Goal: Communication & Community: Answer question/provide support

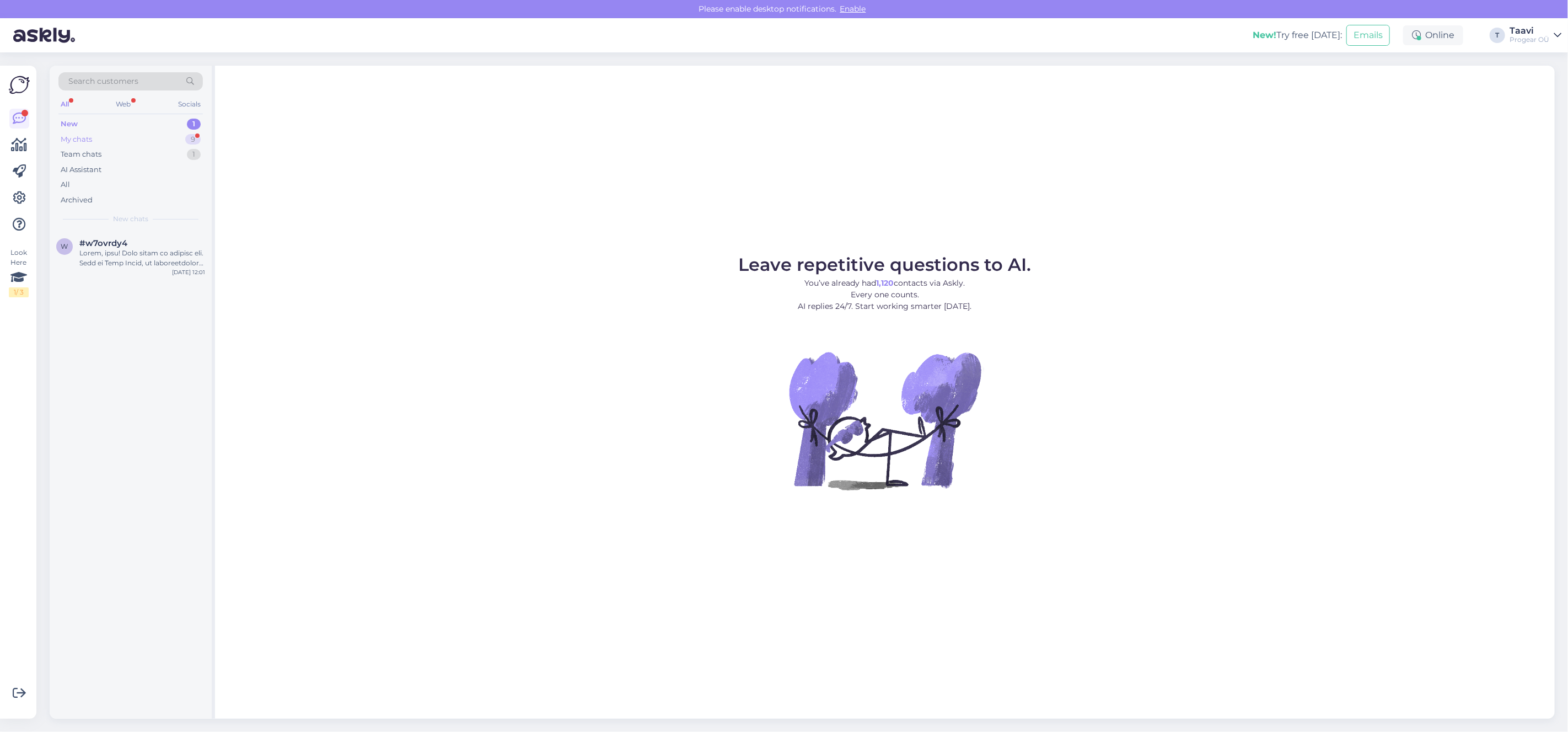
click at [108, 136] on div "My chats 9" at bounding box center [131, 140] width 145 height 15
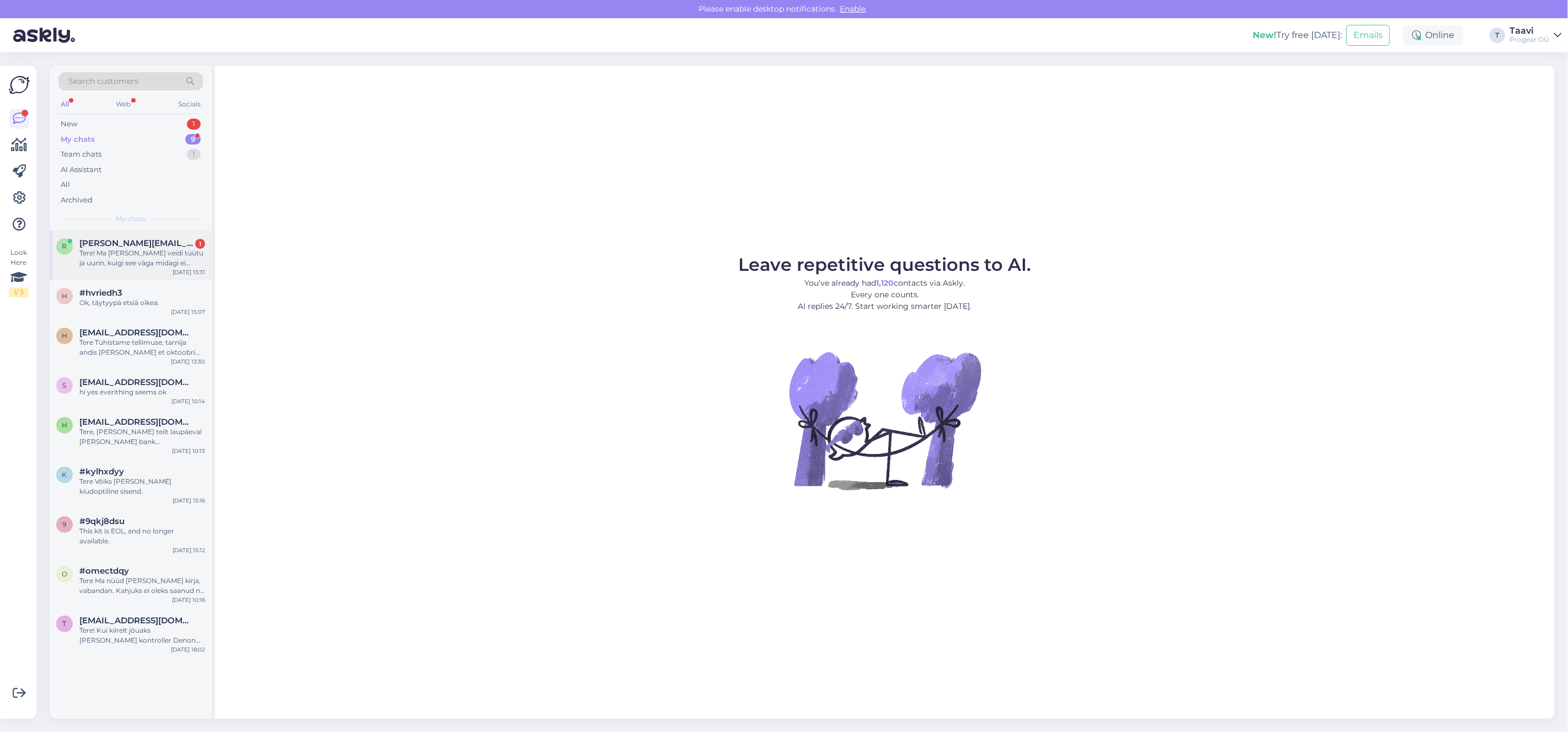
click at [66, 244] on span "r" at bounding box center [65, 246] width 5 height 8
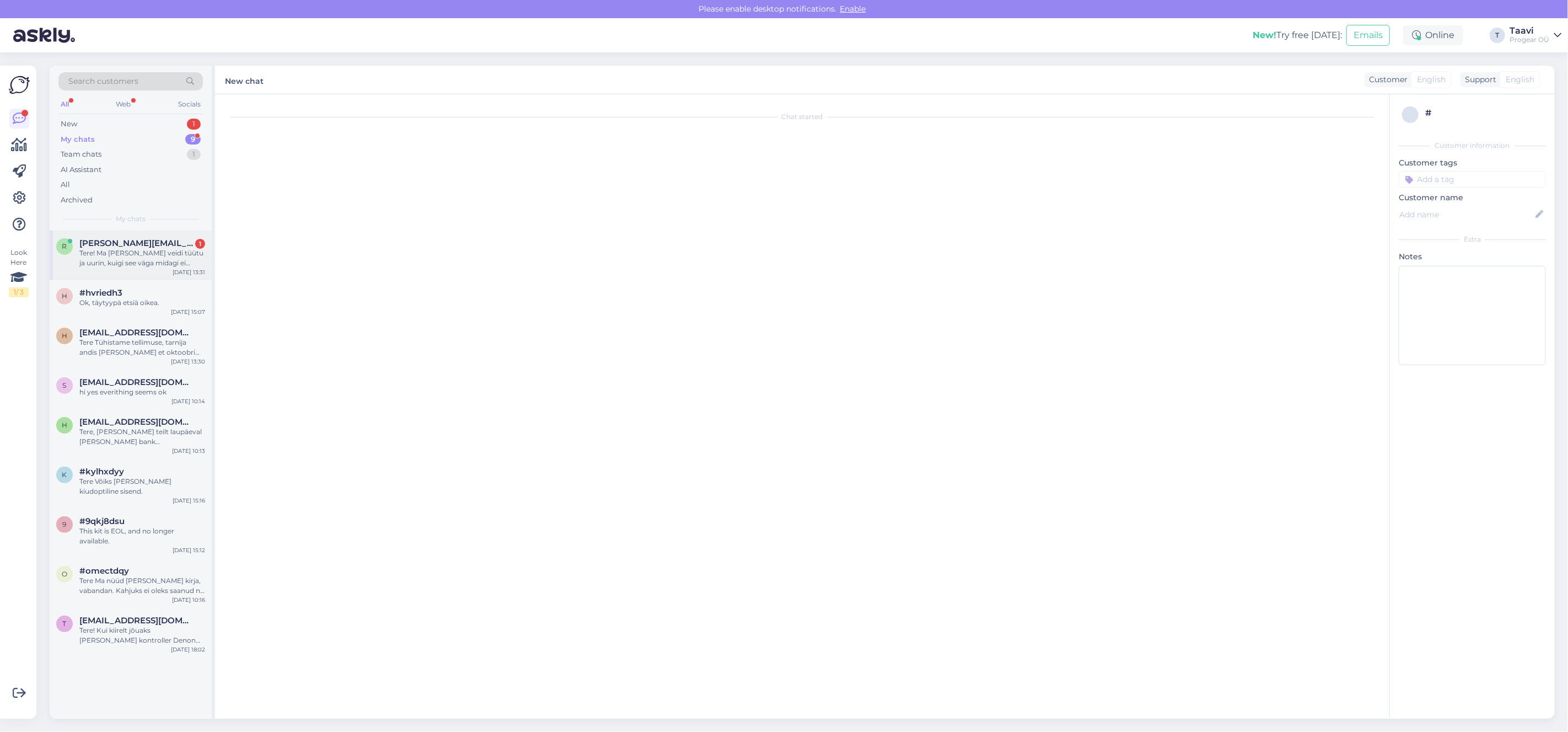
scroll to position [1672, 0]
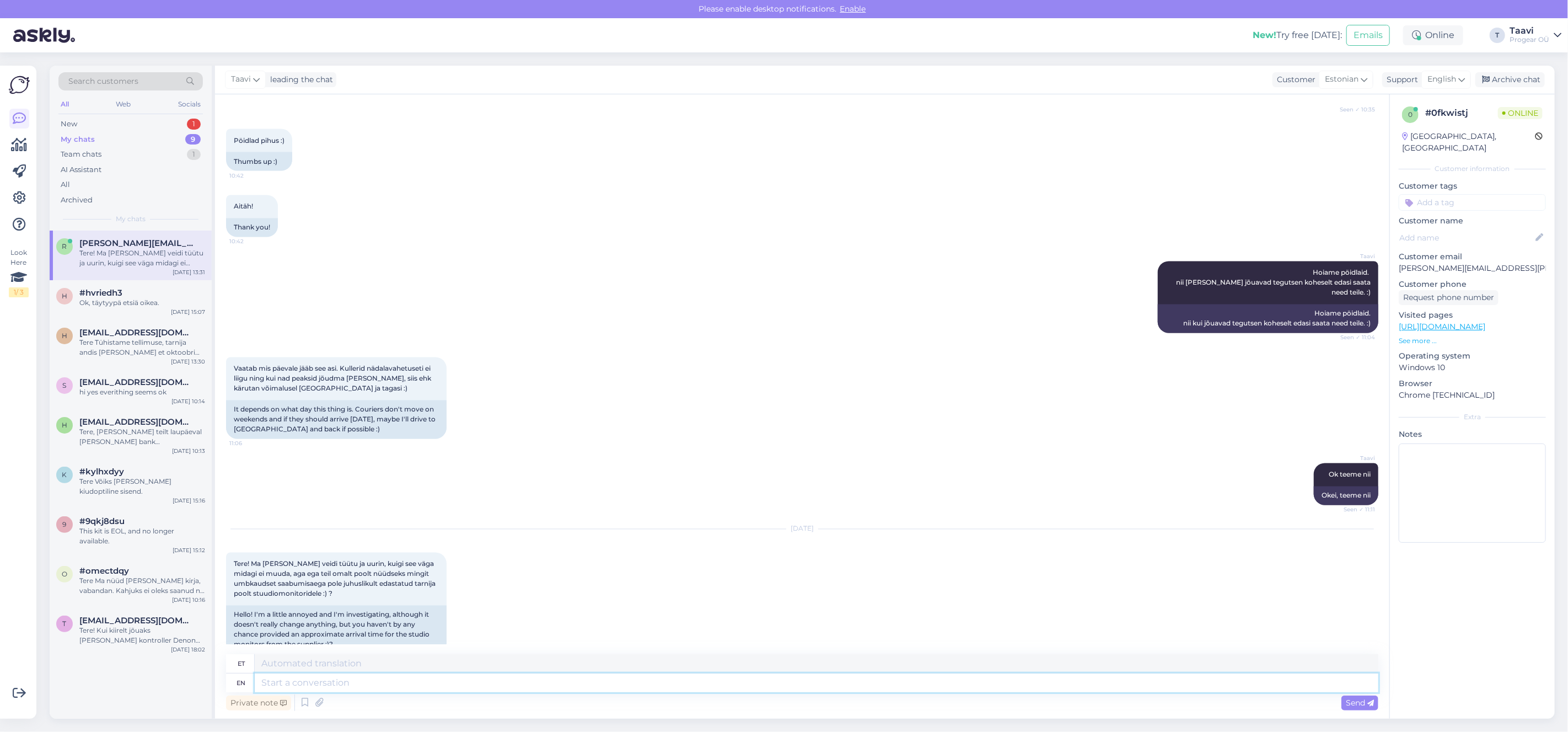
click at [303, 681] on textarea at bounding box center [816, 682] width 1123 height 18
type textarea "Tere"
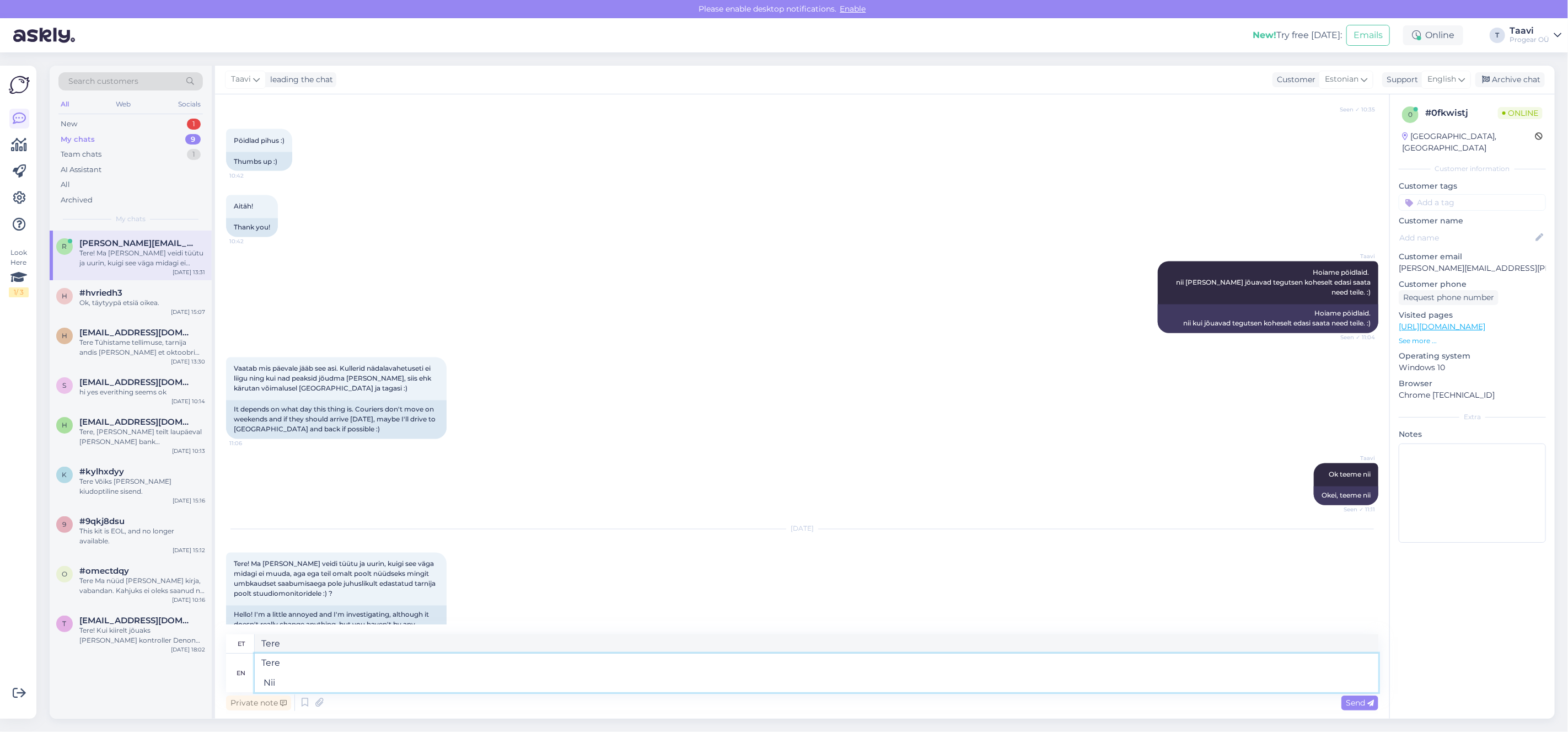
type textarea "Tere Nii p"
type textarea "Tere Nii"
type textarea "Tere Nii palju"
type textarea "Tere Nii palju tean e"
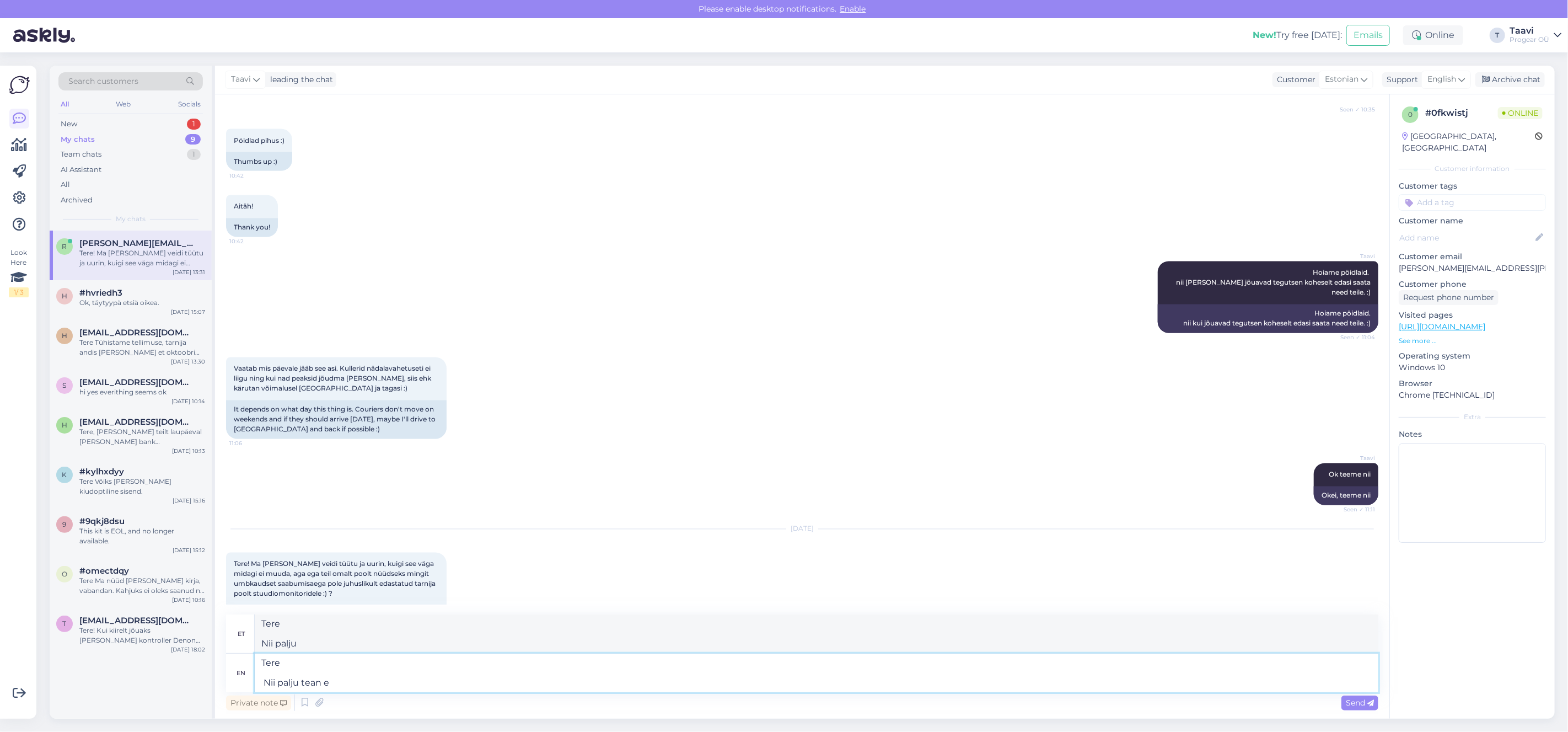
type textarea "Tere Nii palju tean"
type textarea "Tere Nii palju tean et"
type textarea "Tere Nii palju tean"
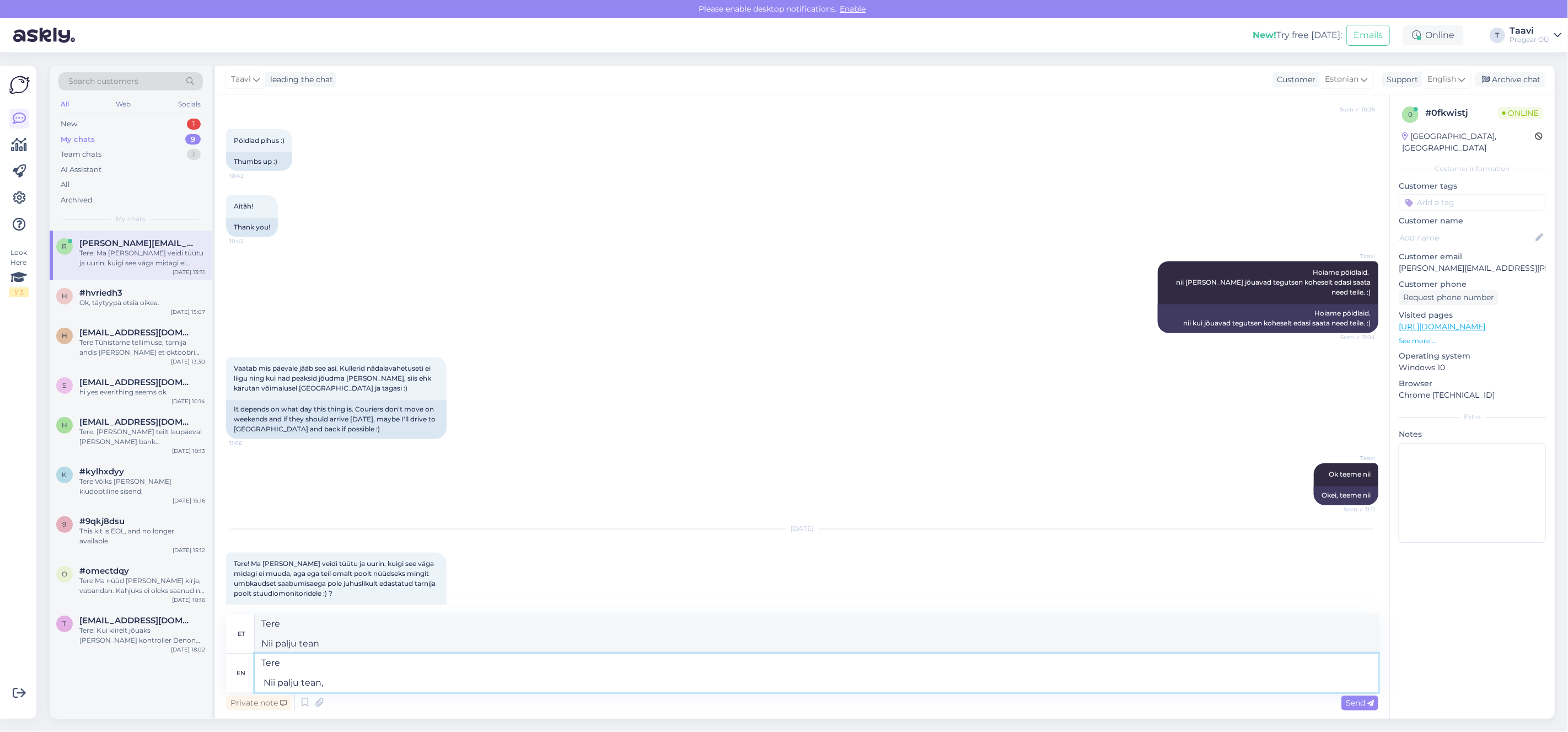
type textarea "Tere Nii palju tean, e"
type textarea "Tere Nii palju tean,"
type textarea "Tere Nii palju tean, et"
type textarea "Tere Nii palju tean ja"
type textarea "Tere Nii palju tean, et on"
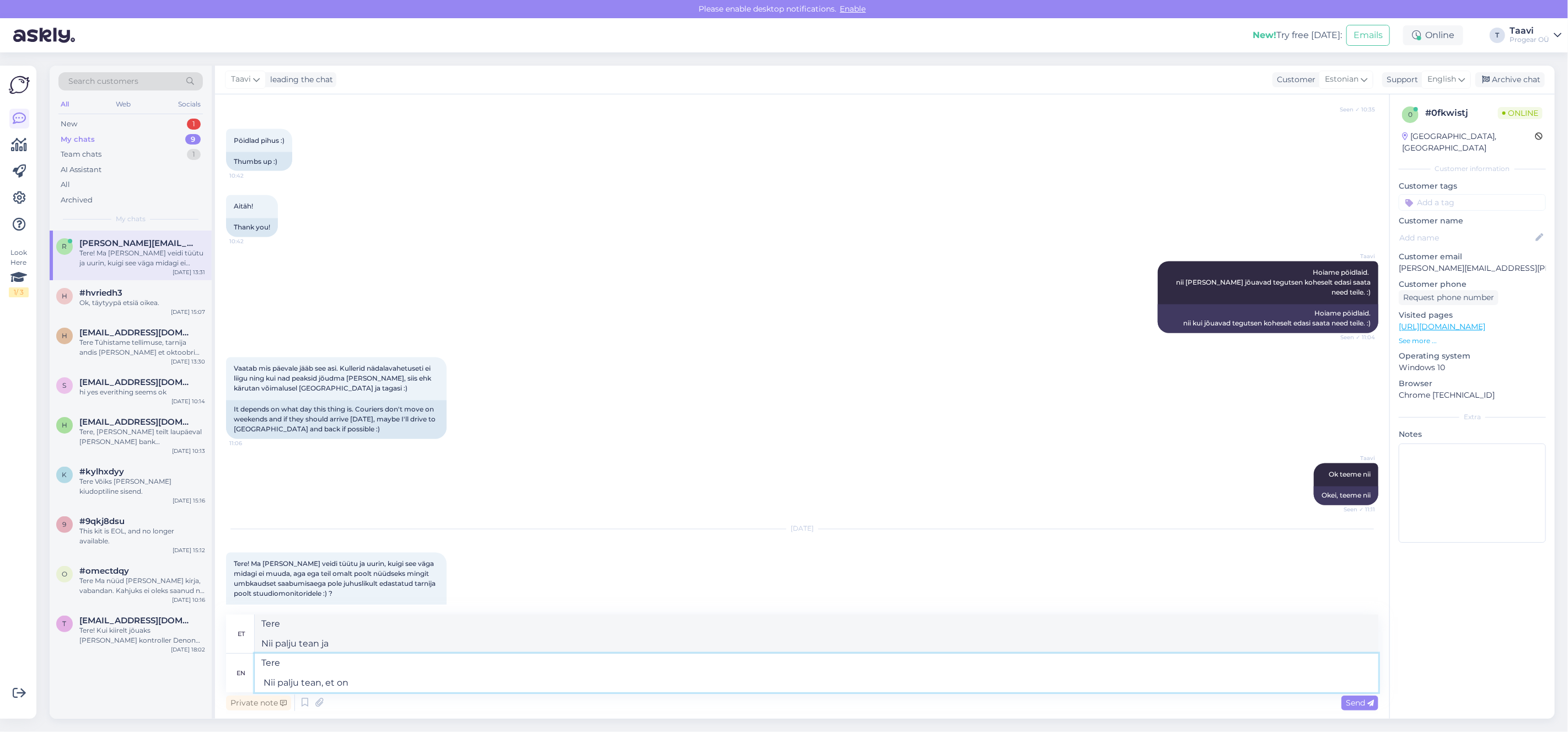
type textarea "Tere Nii palju tean, et on"
type textarea "Tere Nii palju tean, et on [PERSON_NAME] o"
type textarea "Tere Nii palju tean, et on [PERSON_NAME]"
type textarea "Tere Nii palju tean, et on [PERSON_NAME] olemas j"
type textarea "Tere Nii palju tean, et on [PERSON_NAME] olemas"
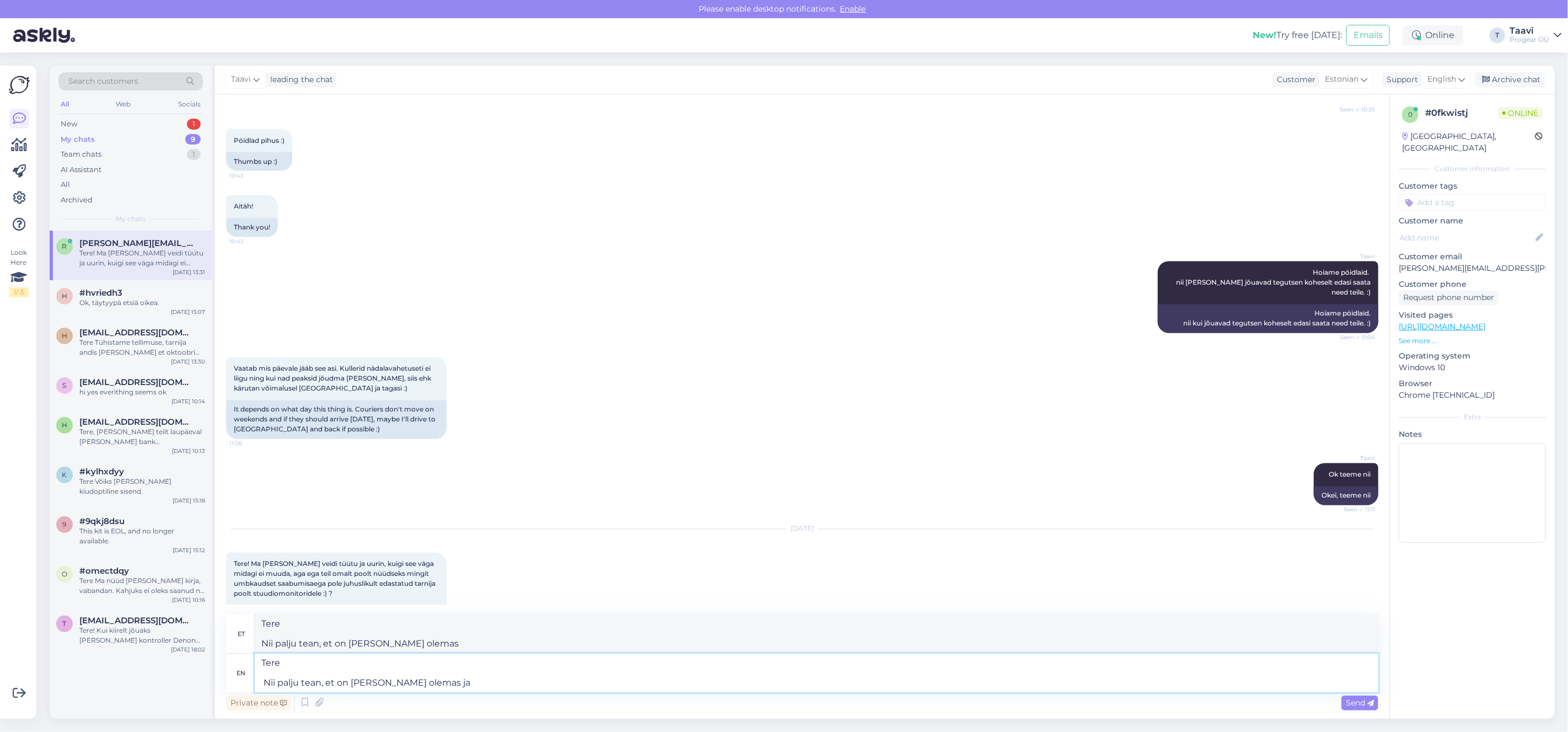
type textarea "Tere Nii palju tean, et on [PERSON_NAME] olemas ja"
type textarea "Tere Nii palju tean, et on [PERSON_NAME] olemas"
type textarea "Tere Nii palju tean, et on [PERSON_NAME] olemas ja"
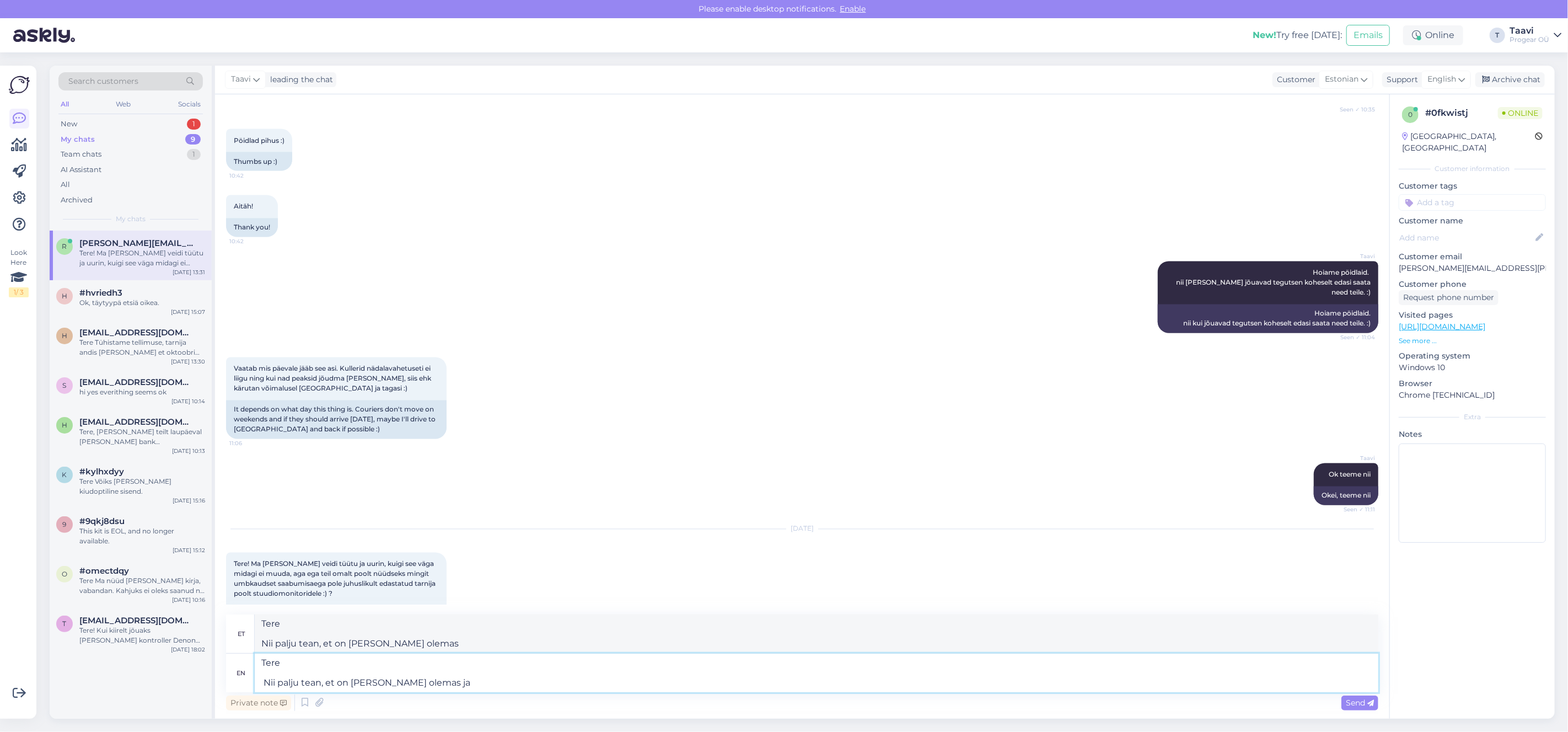
type textarea "Tere Nii palju tean, et on [PERSON_NAME] olemas ja"
type textarea "Tere Nii palju tean, et on [PERSON_NAME] olemas ja kinnitatud e"
type textarea "Tere Nii palju tean, et on [PERSON_NAME] olemas ja kinnitatud"
type textarea "Tere Nii palju tean, et on [PERSON_NAME] olemas ja kinnitatud et s"
type textarea "Tere Nii palju tean, et on [PERSON_NAME] olemas ja kinnitatud et"
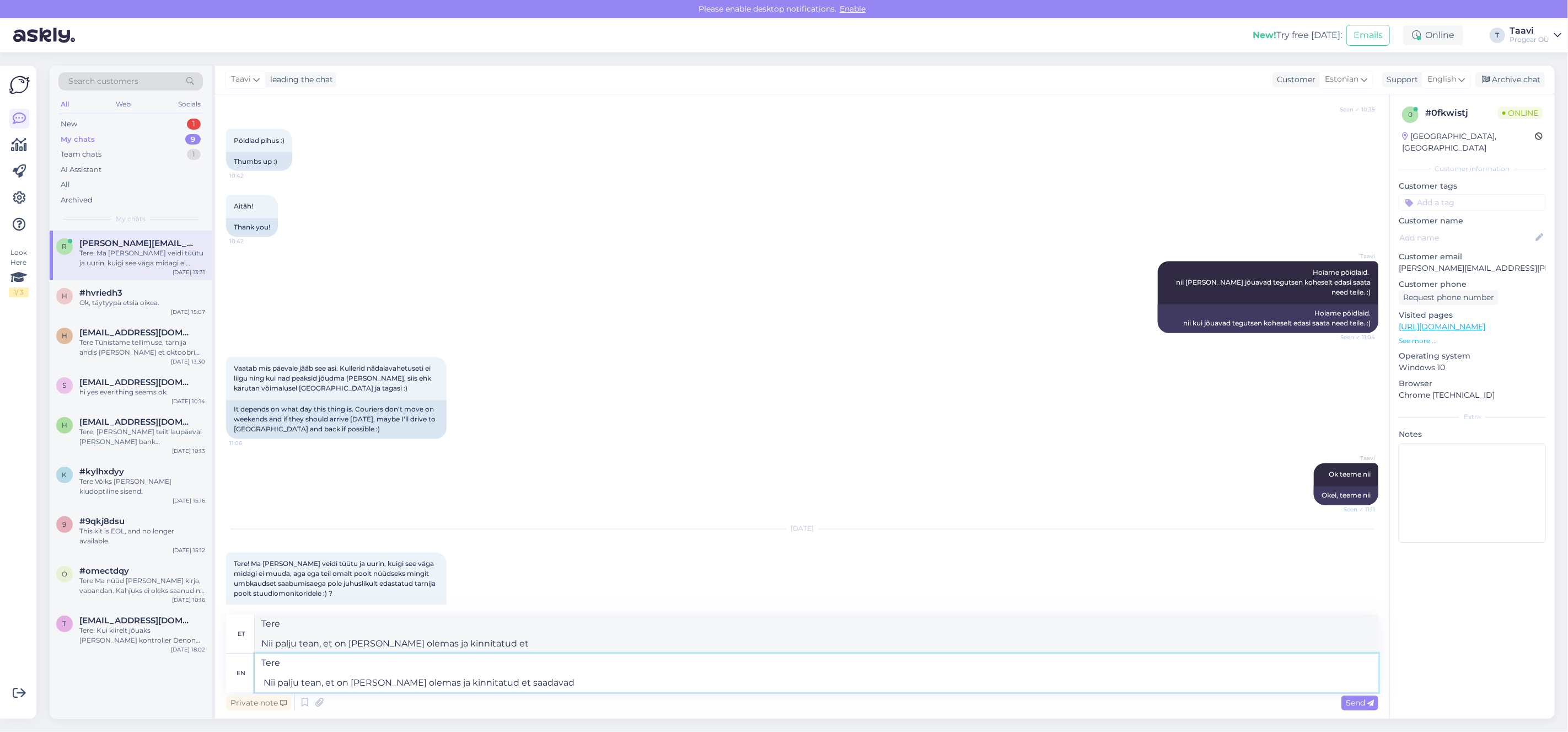
type textarea "Tere Nii palju tean, et on [PERSON_NAME] olemas ja kinnitatud et saadavad"
type textarea "Tere Nii palju tean, et on [PERSON_NAME] olemas ja kinnitatud et saadavad aga"
type textarea "Tere Nii palju tean, et on [PERSON_NAME] olemas ja kinnitatud et saadavad aga m…"
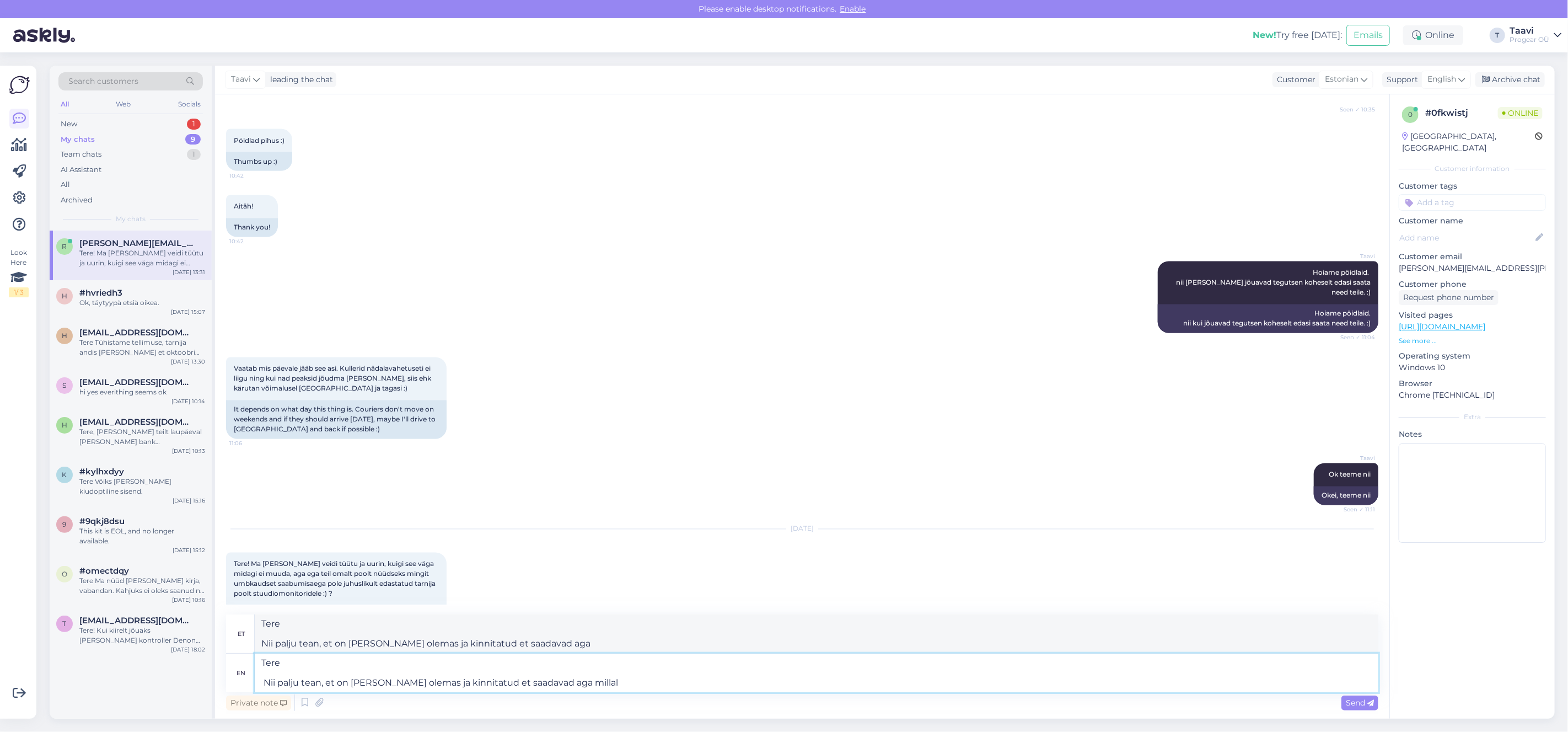
type textarea "Tere Nii palju tean, et on [PERSON_NAME] olemas ja kinnitatud et saadavad aga m…"
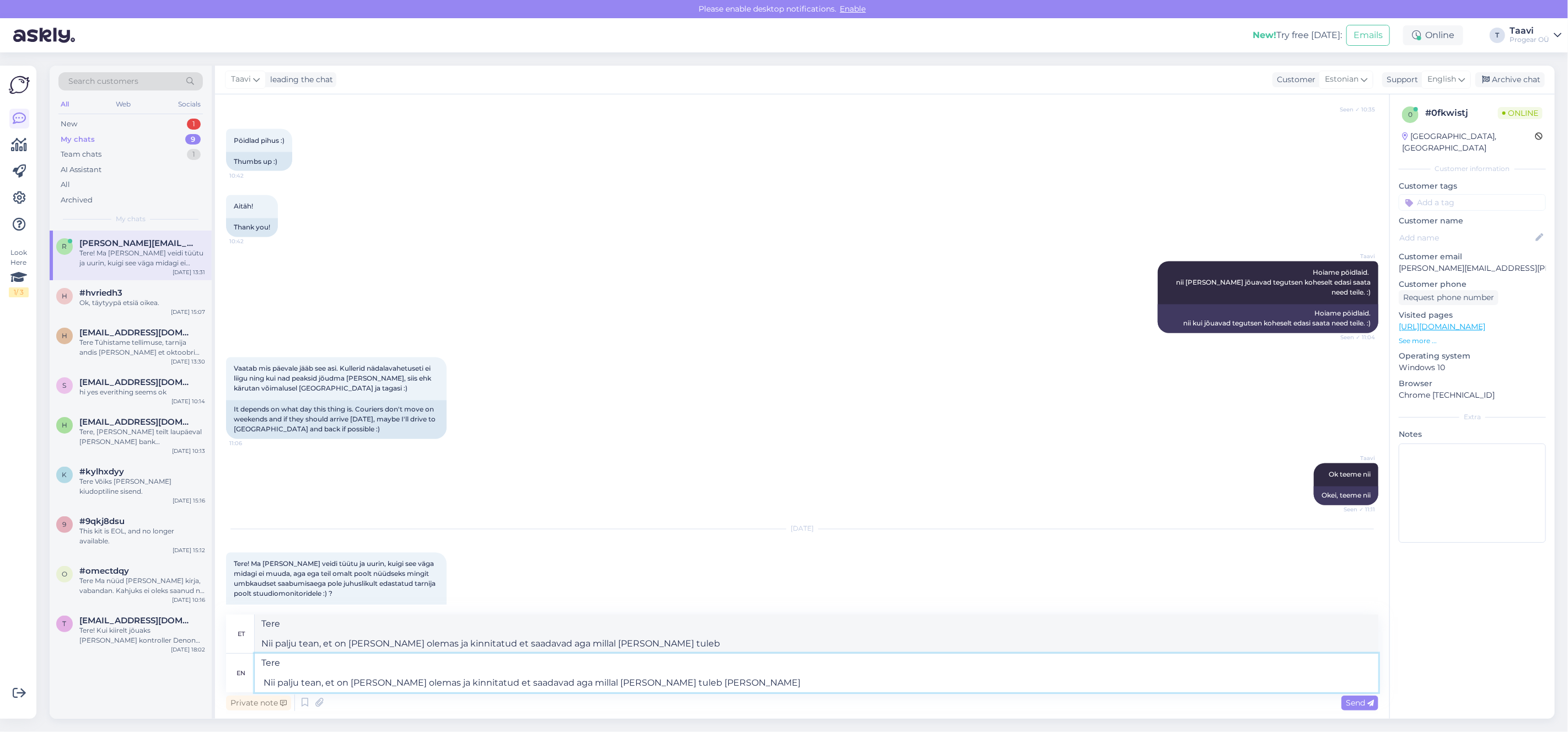
type textarea "Tere Nii palju tean, et on [PERSON_NAME] olemas ja kinnitatud et saadavad aga m…"
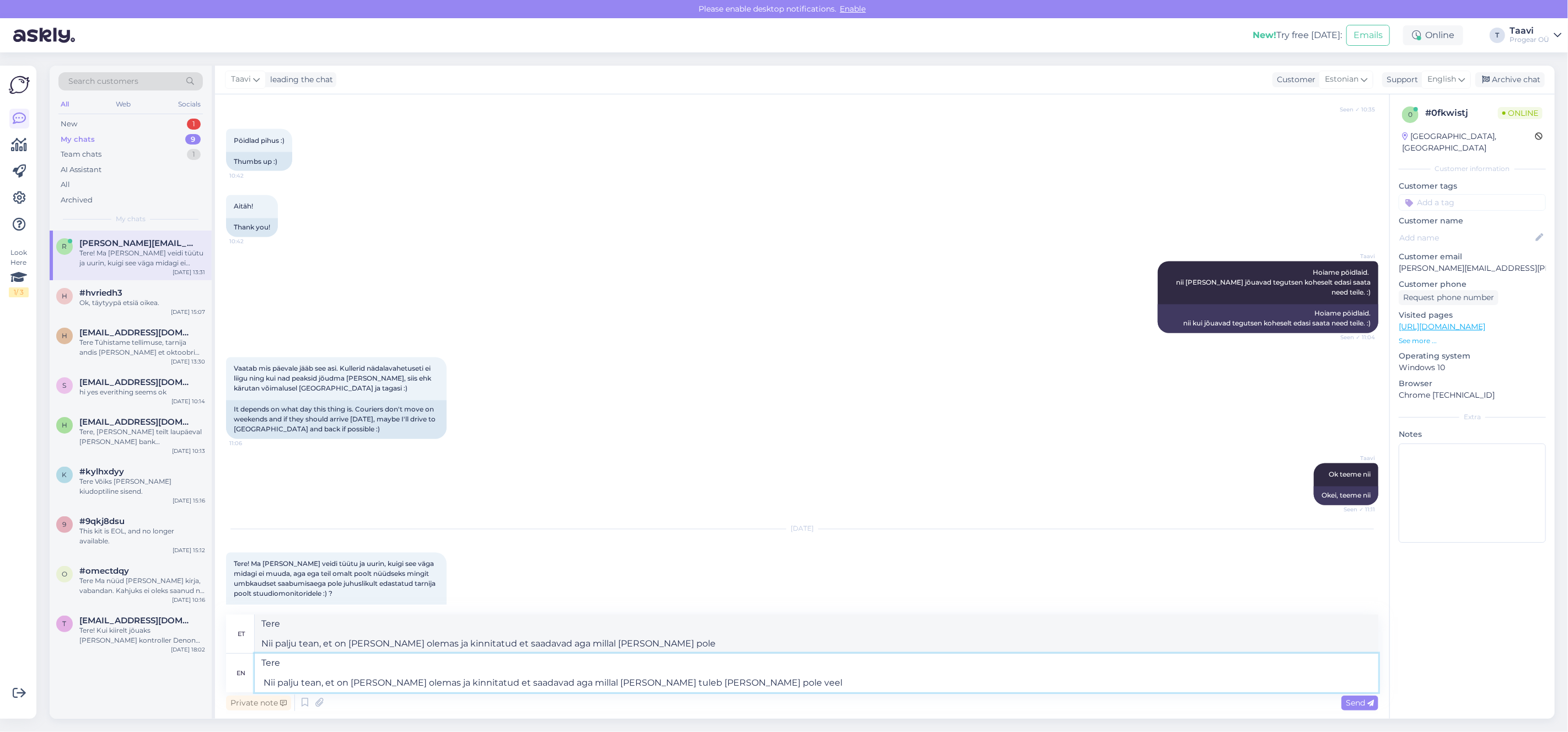
type textarea "Tere Nii palju tean, et on [PERSON_NAME] olemas ja kinnitatud et saadavad aga m…"
type textarea "Tere Nii palju tean, et on [PERSON_NAME] olemas ja tuleb et saadavad aga millal…"
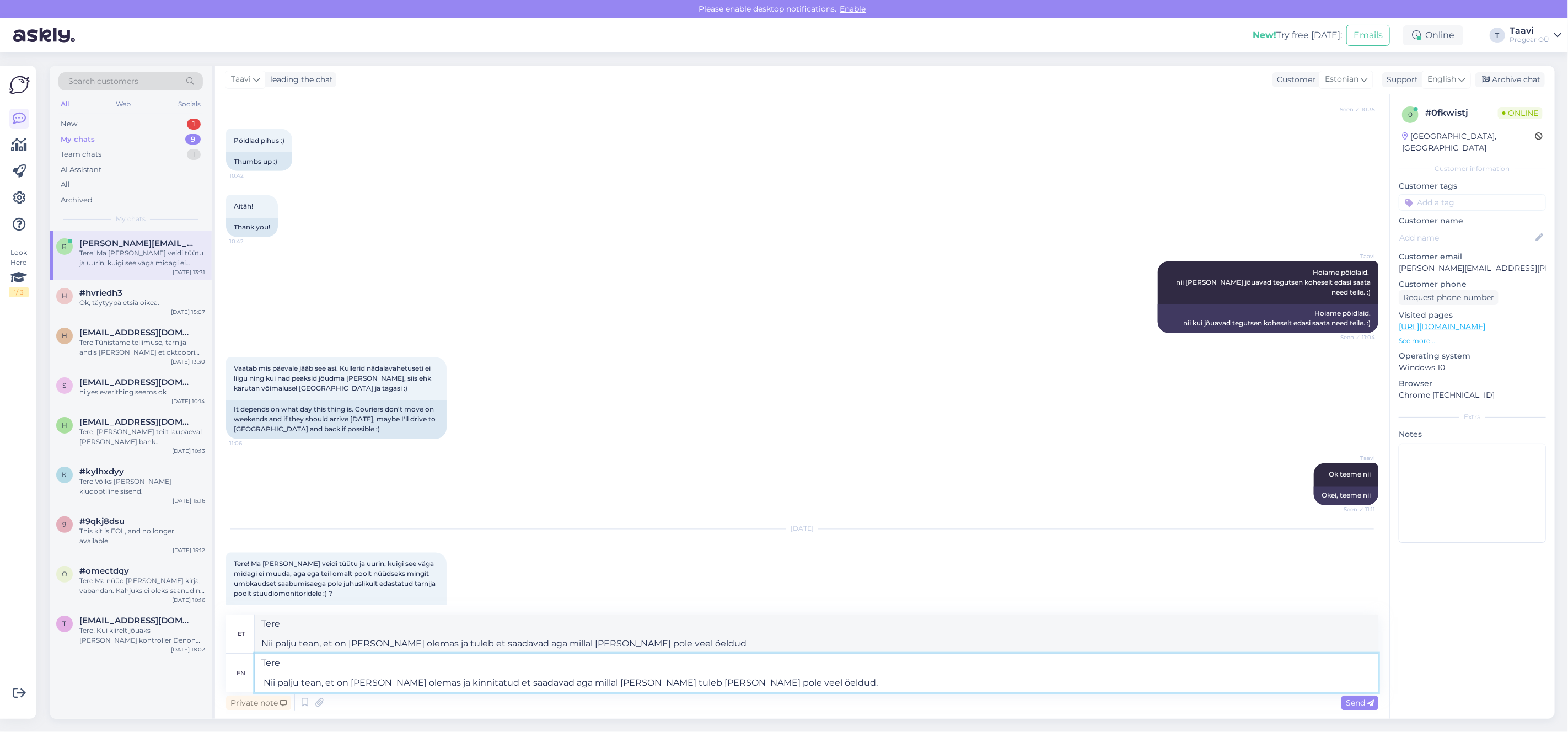
type textarea "Tere Nii palju tean, et on [PERSON_NAME] olemas ja kinnitatud et saadavad aga m…"
type textarea "Tere Nii palju tean, et on [PERSON_NAME] olemas ja tuleb et saadavad aga millal…"
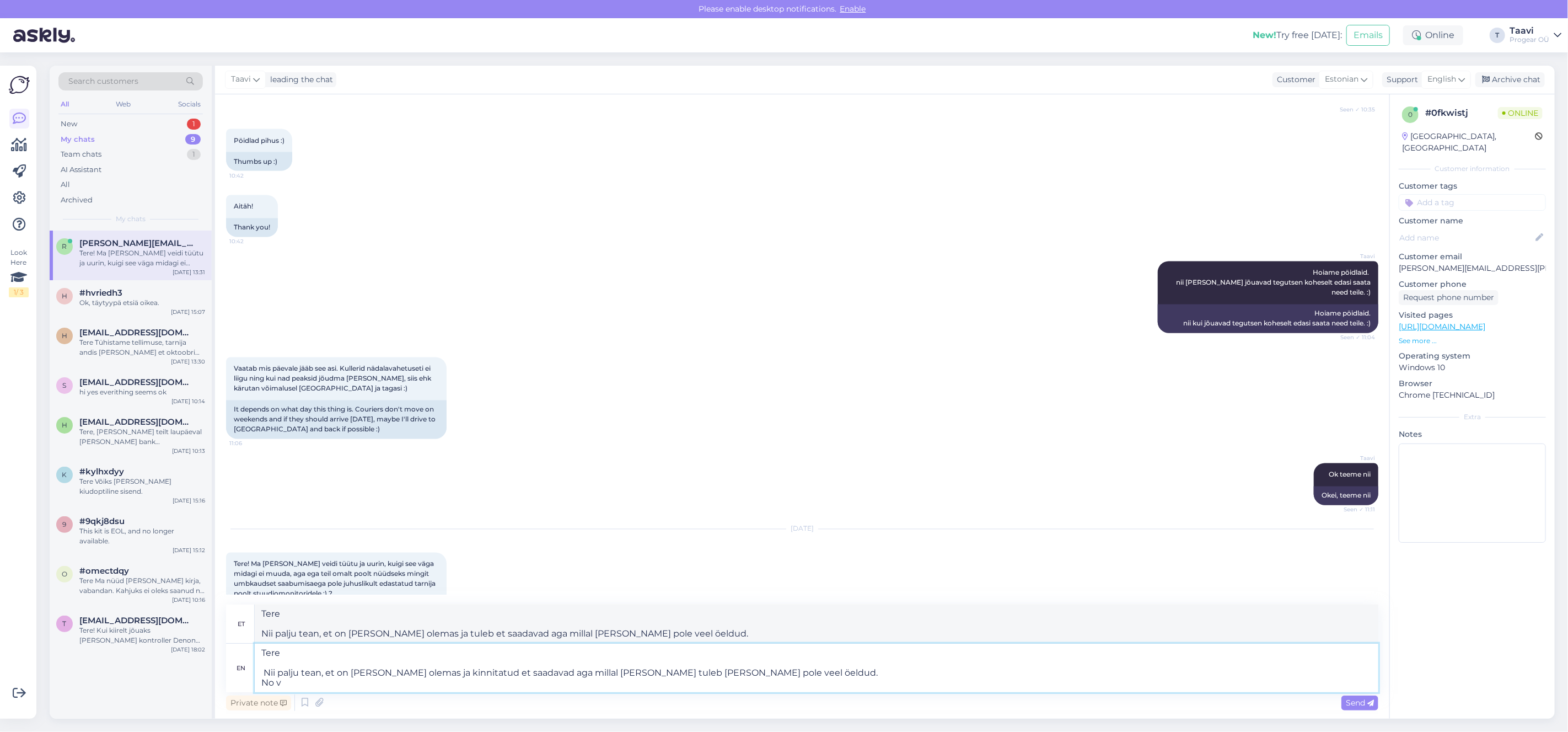
type textarea "Tere Nii palju tean, et on [PERSON_NAME] olemas ja kinnitatud et saadavad aga m…"
type textarea "Tere Nii palju tean, et on [PERSON_NAME] olemas ja tuleb et saadavad aga millal…"
type textarea "Tere Nii palju tean, et on [PERSON_NAME] olemas ja kinnitatud et saadavad aga m…"
type textarea "Tere Nii palju tean, et on [PERSON_NAME] olemas ja tuleb et saadavad aga millal…"
type textarea "Tere Nii palju tean, et on [PERSON_NAME] olemas ja kinnitatud et saadavad aga m…"
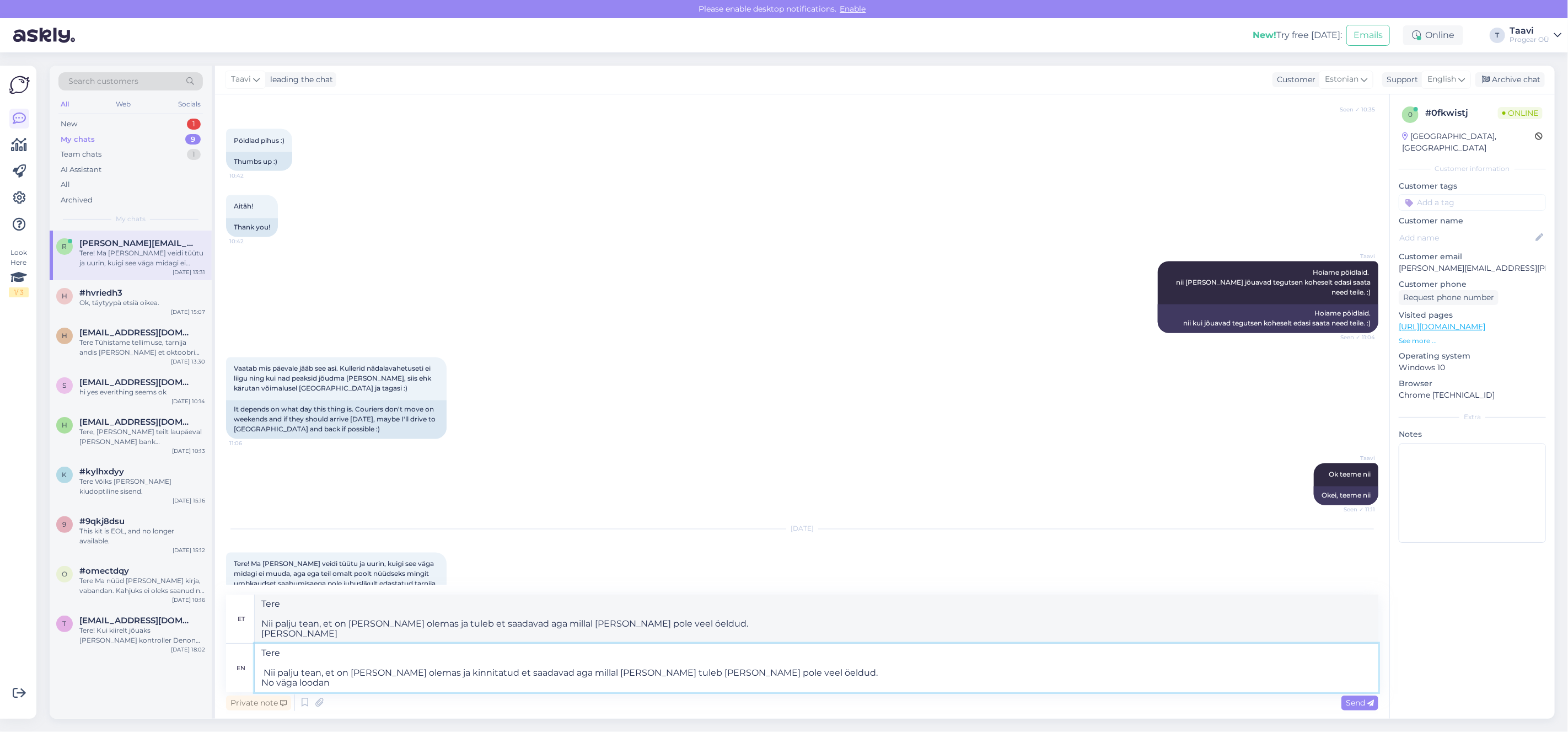
type textarea "Tere Nii palju tean, et on [PERSON_NAME] olemas ja tuleb et saadavad aga millal…"
type textarea "Tere Nii palju tean, et on [PERSON_NAME] olemas ja kinnitatud et saadavad aga m…"
type textarea "Tere Nii palju tean, et on [PERSON_NAME] olemas ja tuleb et saadavad aga millal…"
type textarea "Tere Nii palju tean, et on [PERSON_NAME] olemas ja kinnitatud et saadavad aga m…"
type textarea "Tere Nii palju tean, et on [PERSON_NAME] olemas ja tuleb et saadavad aga millal…"
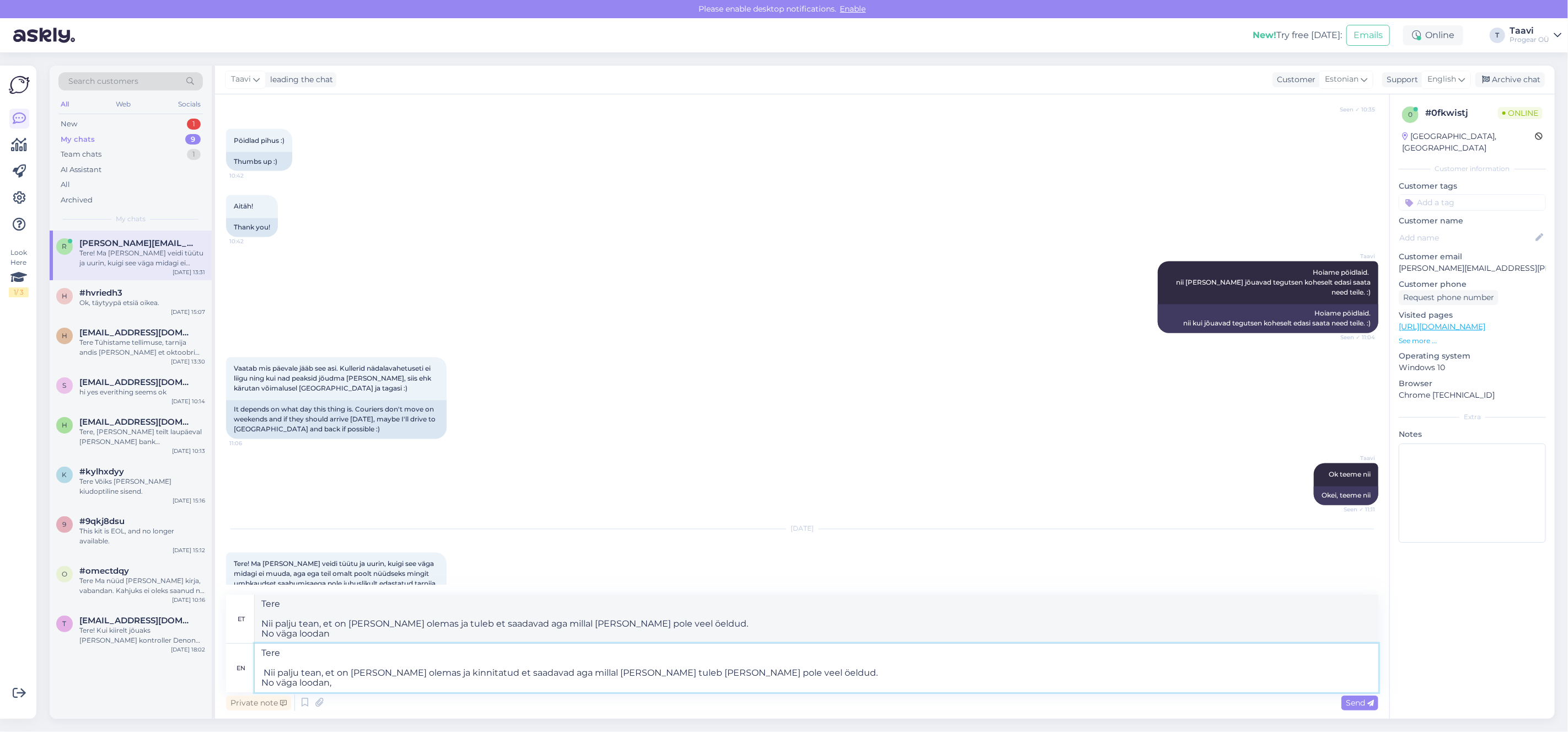
type textarea "Tere Nii palju tean, et on [PERSON_NAME] olemas ja kinnitatud et saadavad aga m…"
type textarea "Tere Nii palju tean, et on [PERSON_NAME] olemas ja tuleb et saadavad aga millal…"
type textarea "Tere Nii palju tean, et on [PERSON_NAME] olemas ja kinnitatud et saadavad aga m…"
type textarea "Tere Nii palju tean, et on [PERSON_NAME] olemas ja tuleb et saadavad aga millal…"
type textarea "Tere Nii palju tean, et on [PERSON_NAME] olemas ja kinnitatud et saadavad aga m…"
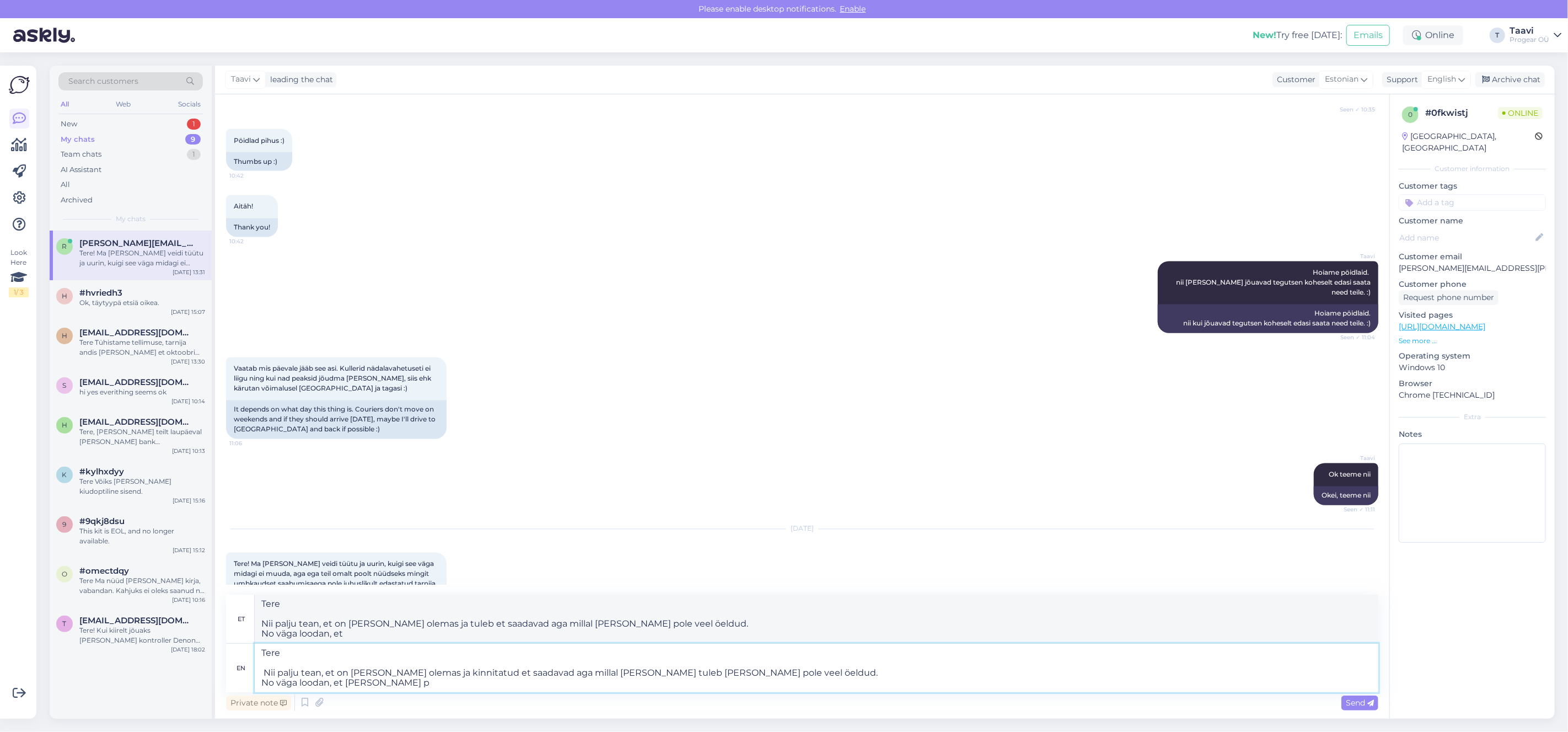
type textarea "Tere Nii palju tean, et on [PERSON_NAME] olemas ja tuleb et saadavad aga millal…"
type textarea "Tere Nii palju tean, et on [PERSON_NAME] olemas ja kinnitatud et saadavad aga m…"
type textarea "Tere Nii palju tean, et on [PERSON_NAME] olemas ja tuleb et saadavad aga millal…"
type textarea "Tere Nii palju tean, et on [PERSON_NAME] olemas ja kinnitatud et saadavad aga m…"
type textarea "Tere Nii palju tean, et on [PERSON_NAME] olemas ja tuleb et saadavad aga millal…"
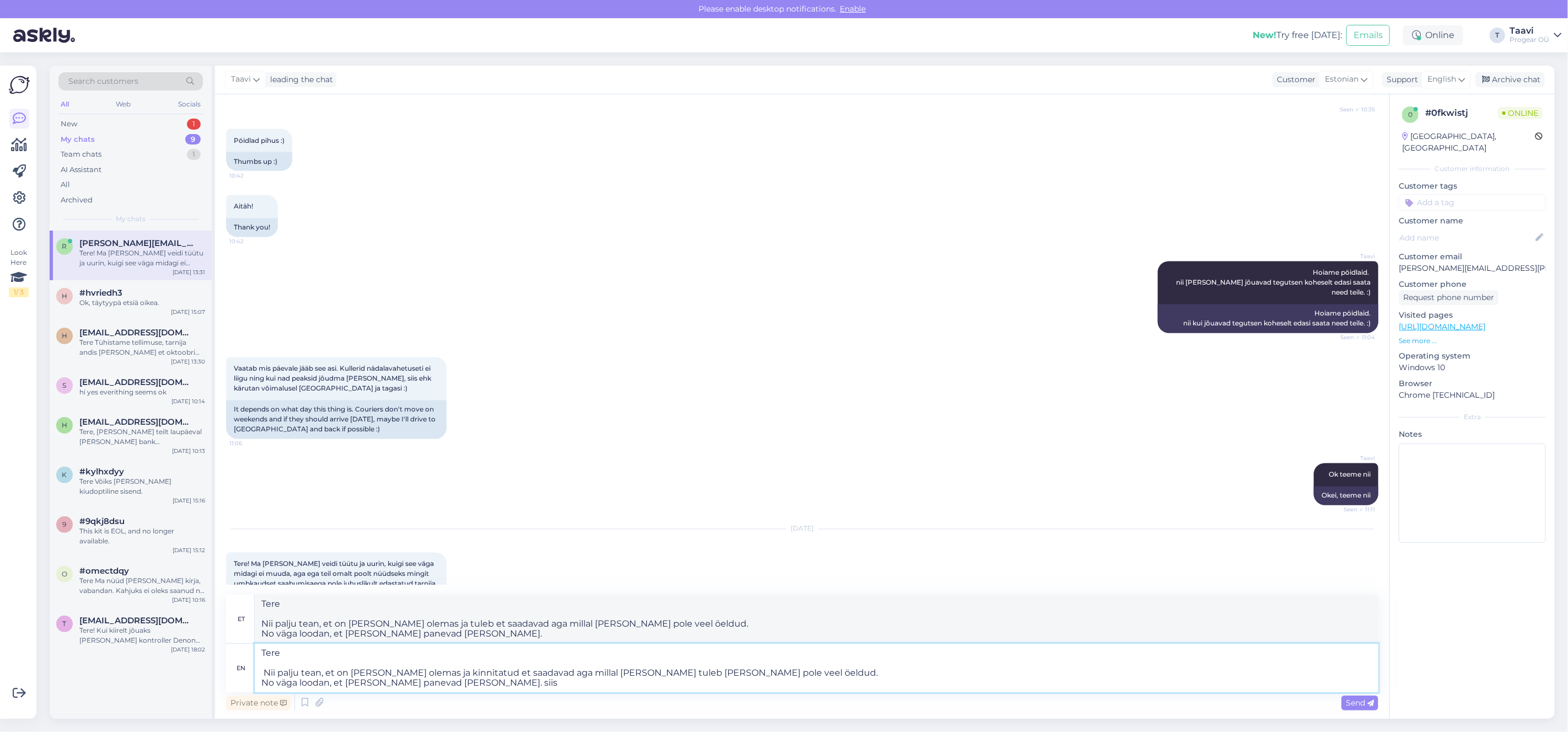
type textarea "Tere Nii palju tean, et on [PERSON_NAME] olemas ja kinnitatud et saadavad aga m…"
type textarea "Tere Nii palju tean, et on [PERSON_NAME] olemas ja tuleb et saadavad aga millal…"
type textarea "Tere Nii palju tean, et on [PERSON_NAME] olemas ja kinnitatud et saadavad aga m…"
type textarea "Tere Nii palju tean, et on [PERSON_NAME] olemas ja tuleb et saadavad aga millal…"
type textarea "Tere Nii palju tean, et on [PERSON_NAME] olemas ja kinnitatud et saadavad aga m…"
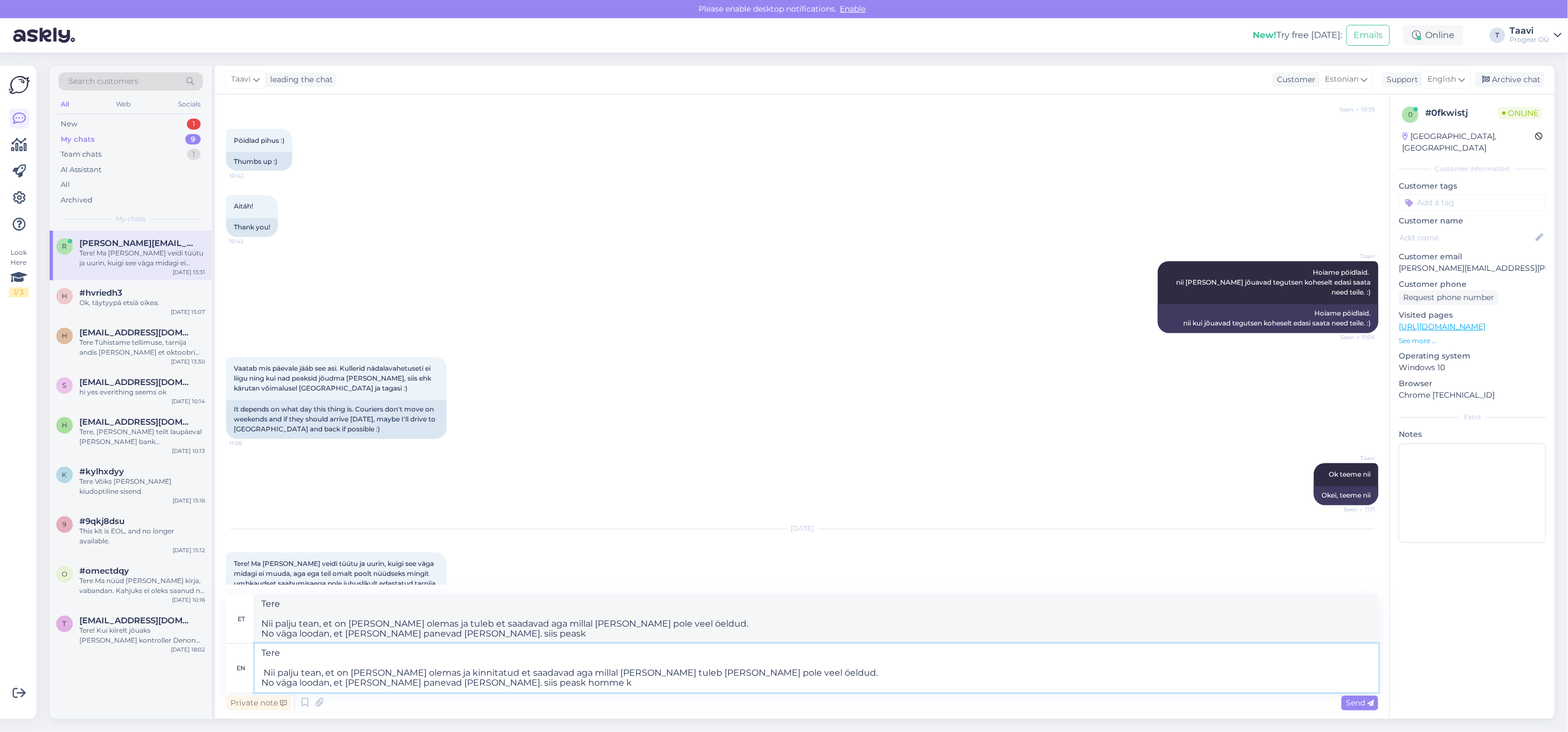
type textarea "Tere Nii palju tean, et on [PERSON_NAME] olemas ja tuleb et saadavad aga millal…"
type textarea "Tere Nii palju tean, et on [PERSON_NAME] olemas ja kinnitatud et saadavad aga m…"
type textarea "Tere Nii palju tean, et on [PERSON_NAME] olemas ja tuleb et saadavad aga millal…"
type textarea "Tere Nii palju tean, et on [PERSON_NAME] olemas ja kinnitatud et saadavad aga m…"
type textarea "Tere Nii palju tean, et on [PERSON_NAME] olemas ja tuleb et saadavad aga millal…"
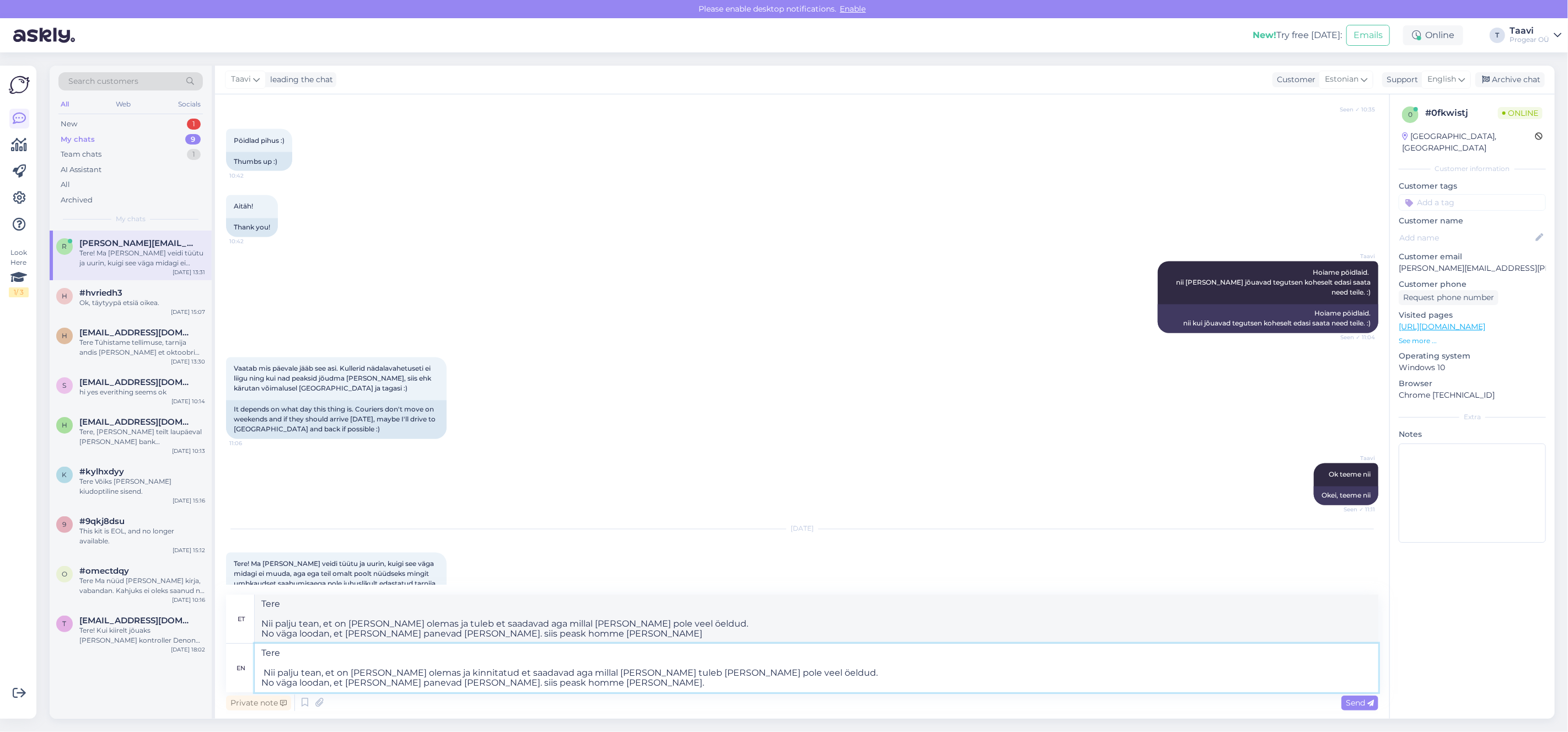
type textarea "Tere Nii palju tean, et on [PERSON_NAME] olemas ja kinnitatud et saadavad aga m…"
type textarea "Tere Nii palju tean, et on [PERSON_NAME] olemas ja tuleb et saadavad aga millal…"
type textarea "Tere Nii palju tean, et on [PERSON_NAME] olemas ja kinnitatud et saadavad aga m…"
type textarea "Tere Nii palju tean, et on [PERSON_NAME] olemas ja tuleb et saadavad aga millal…"
type textarea "Tere Nii palju tean, et on [PERSON_NAME] olemas ja kinnitatud et saadavad aga m…"
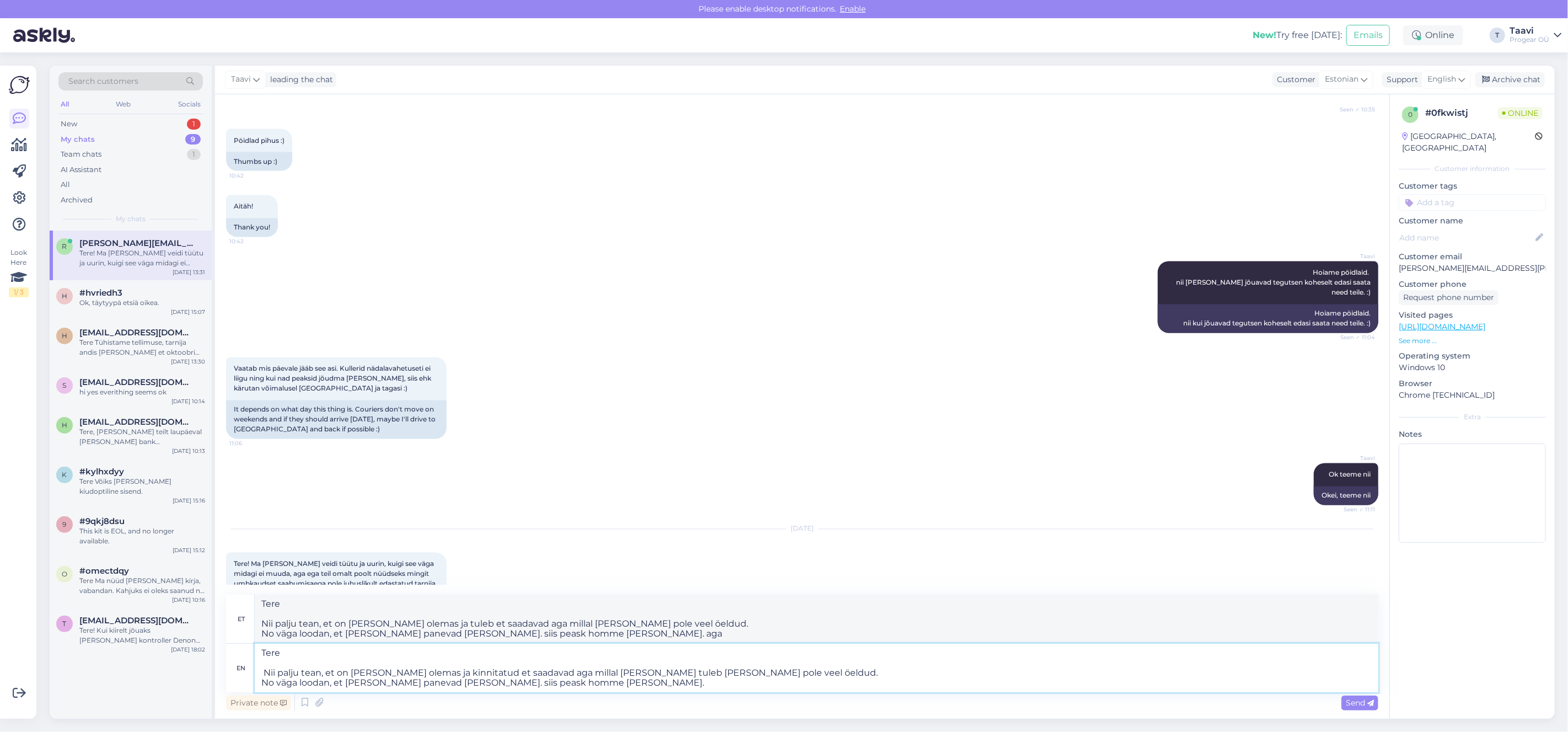
type textarea "Tere Nii palju tean, et on [PERSON_NAME] olemas ja tuleb et saadavad aga millal…"
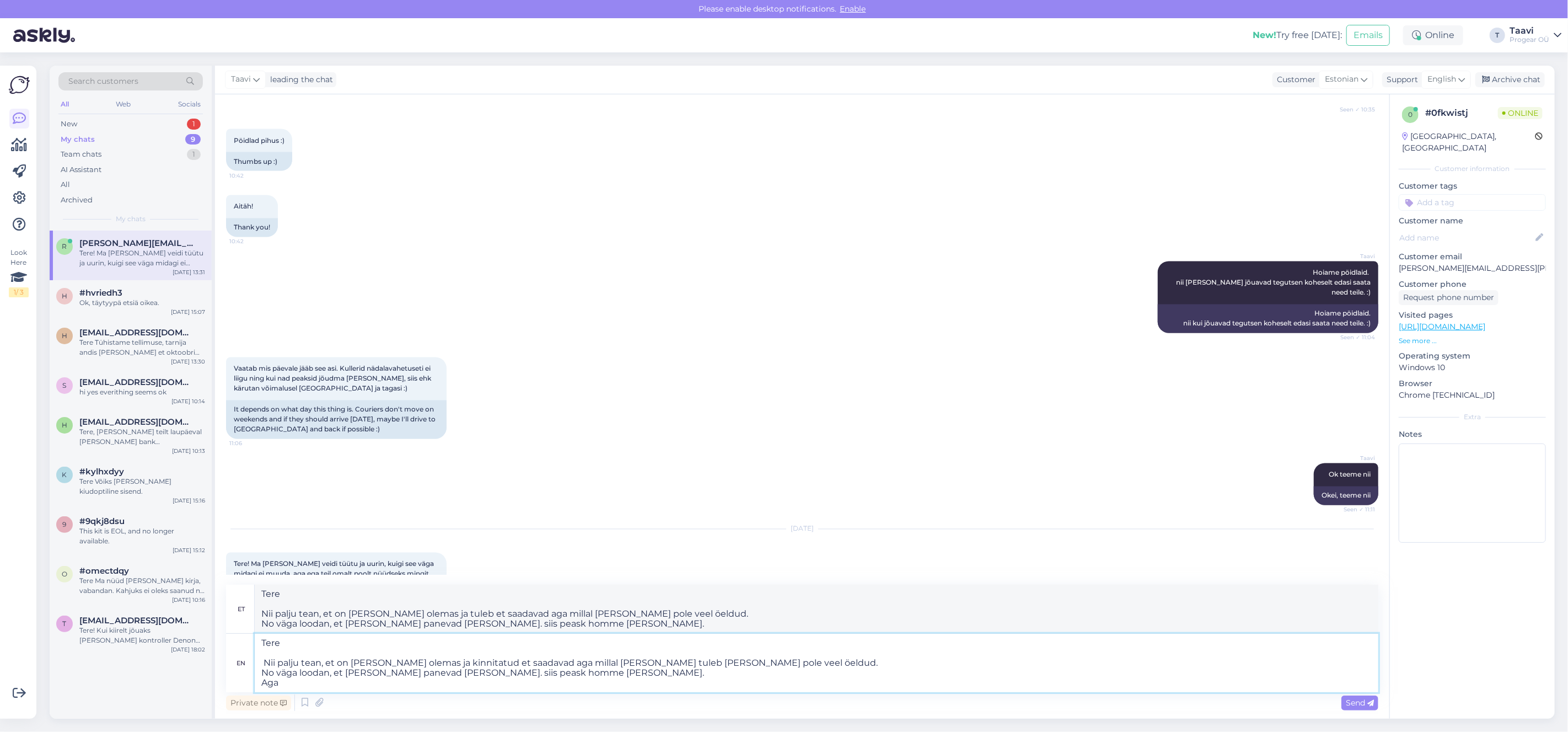
type textarea "Tere Nii palju tean, et on [PERSON_NAME] olemas ja kinnitatud et saadavad aga m…"
type textarea "Tere Nii palju tean, et on [PERSON_NAME] olemas ja tuleb et saadavad aga millal…"
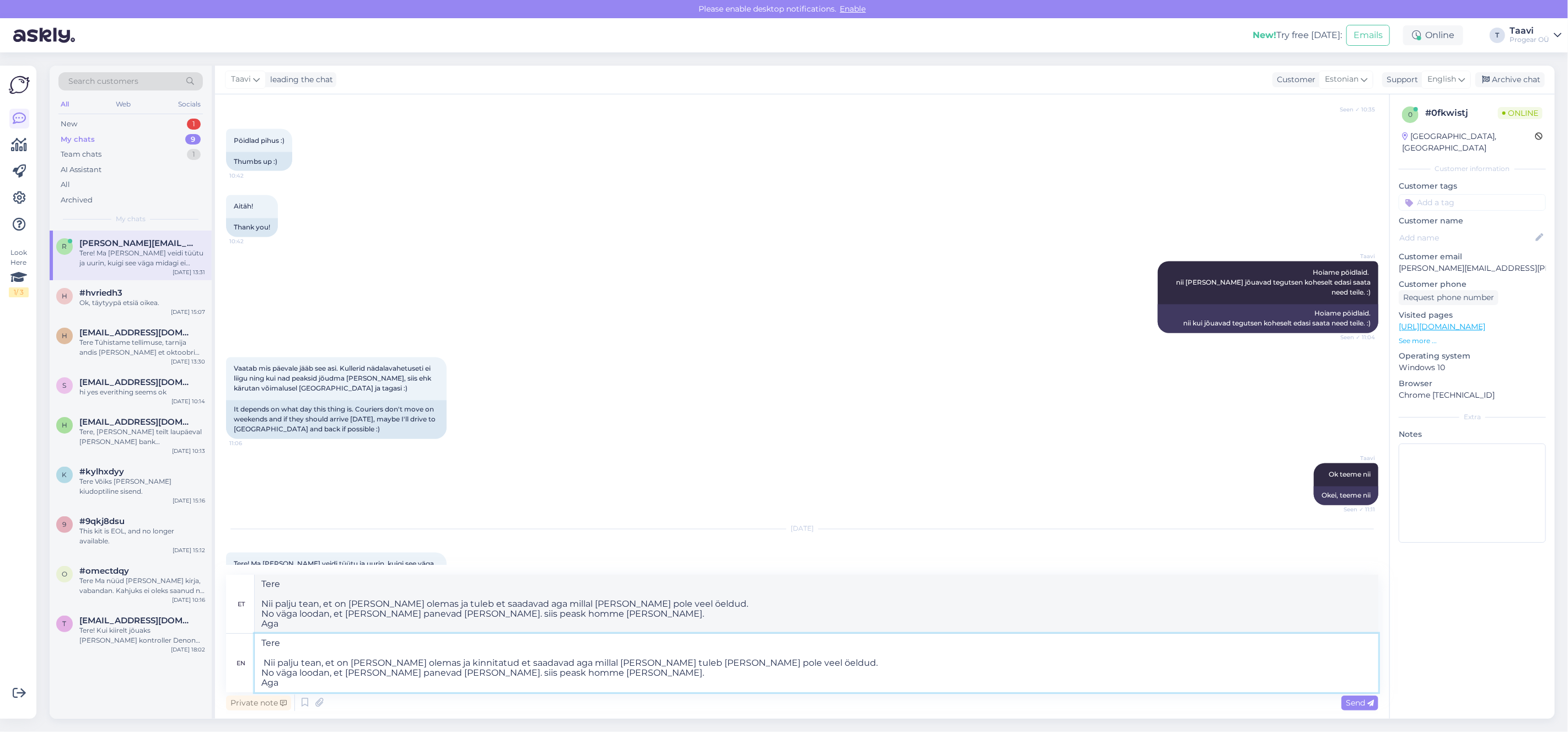
type textarea "Tere Nii palju tean, et on [PERSON_NAME] olemas ja kinnitatud et saadavad aga m…"
type textarea "Tere Nii palju tean, et on [PERSON_NAME] olemas ja tuleb et saadavad aga millal…"
type textarea "Tere Nii palju tean, et on [PERSON_NAME] olemas ja kinnitatud et saadavad aga m…"
type textarea "Tere Nii palju tean, et on [PERSON_NAME] olemas ja tuleb et saadavad aga millal…"
type textarea "Tere Nii palju tean, et on [PERSON_NAME] olemas ja kinnitatud et saadavad aga m…"
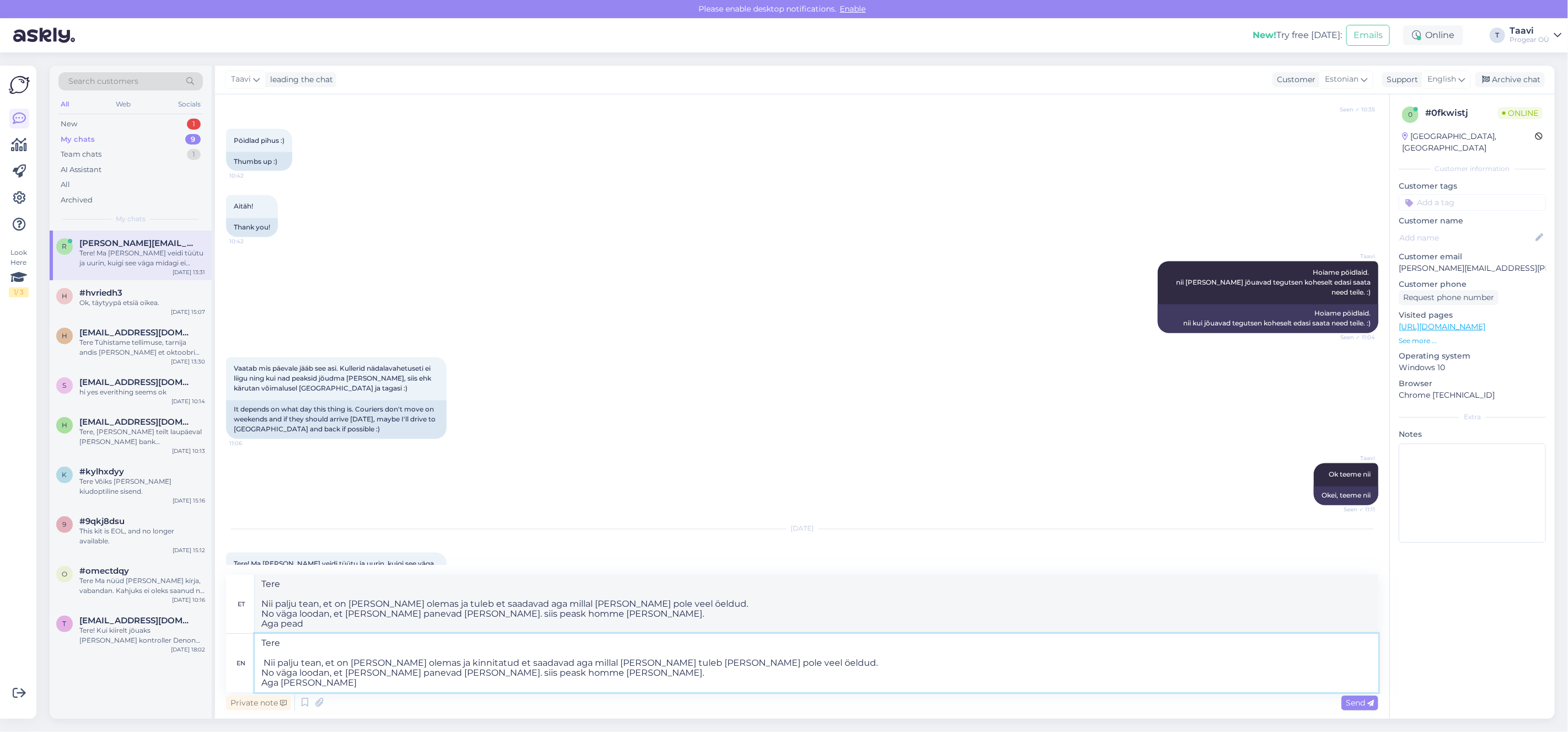
type textarea "Tere Nii palju tean, et on [PERSON_NAME] olemas ja tuleb et saadavad aga millal…"
type textarea "Tere Nii palju tean, et on [PERSON_NAME] olemas ja kinnitatud et saadavad aga m…"
type textarea "Tere Nii palju tean, et on [PERSON_NAME] olemas ja tuleb et saadavad aga millal…"
type textarea "Tere Nii palju tean, et on [PERSON_NAME] olemas ja kinnitatud et saadavad aga m…"
type textarea "Tere Nii palju tean, et on [PERSON_NAME] olemas ja tuleb et saadavad aga millal…"
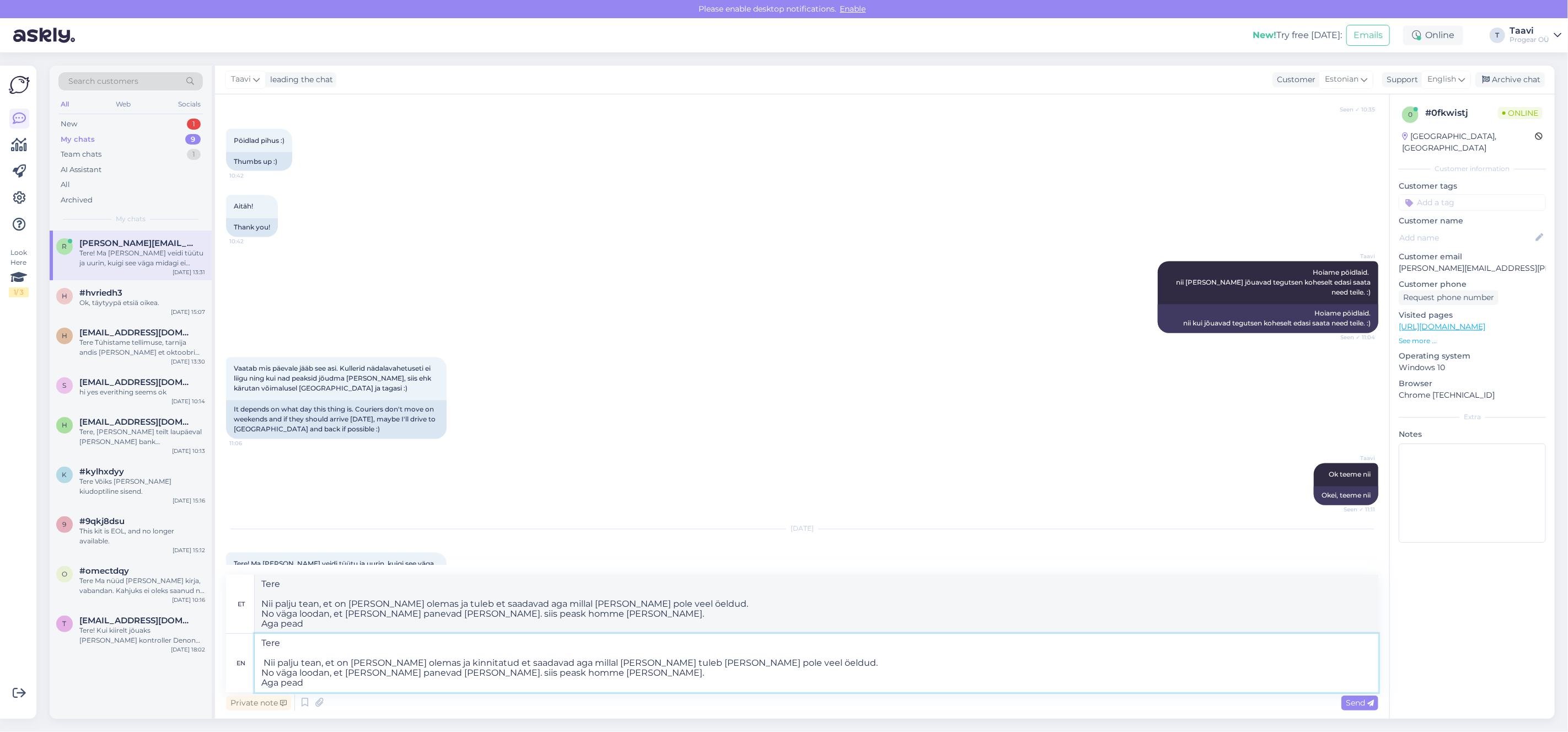
type textarea "Tere Nii palju tean, et on [PERSON_NAME] olemas ja kinnitatud et saadavad aga m…"
type textarea "Tere Nii palju tean, et on [PERSON_NAME] olemas ja tuleb et saadavad aga millal…"
type textarea "Tere Nii palju tean, et on [PERSON_NAME] olemas ja kinnitatud et saadavad aga m…"
type textarea "Tere Nii palju tean, et on [PERSON_NAME] olemas ja tuleb et saadavad aga millal…"
type textarea "Tere Nii palju tean, et on [PERSON_NAME] olemas ja kinnitatud et saadavad aga m…"
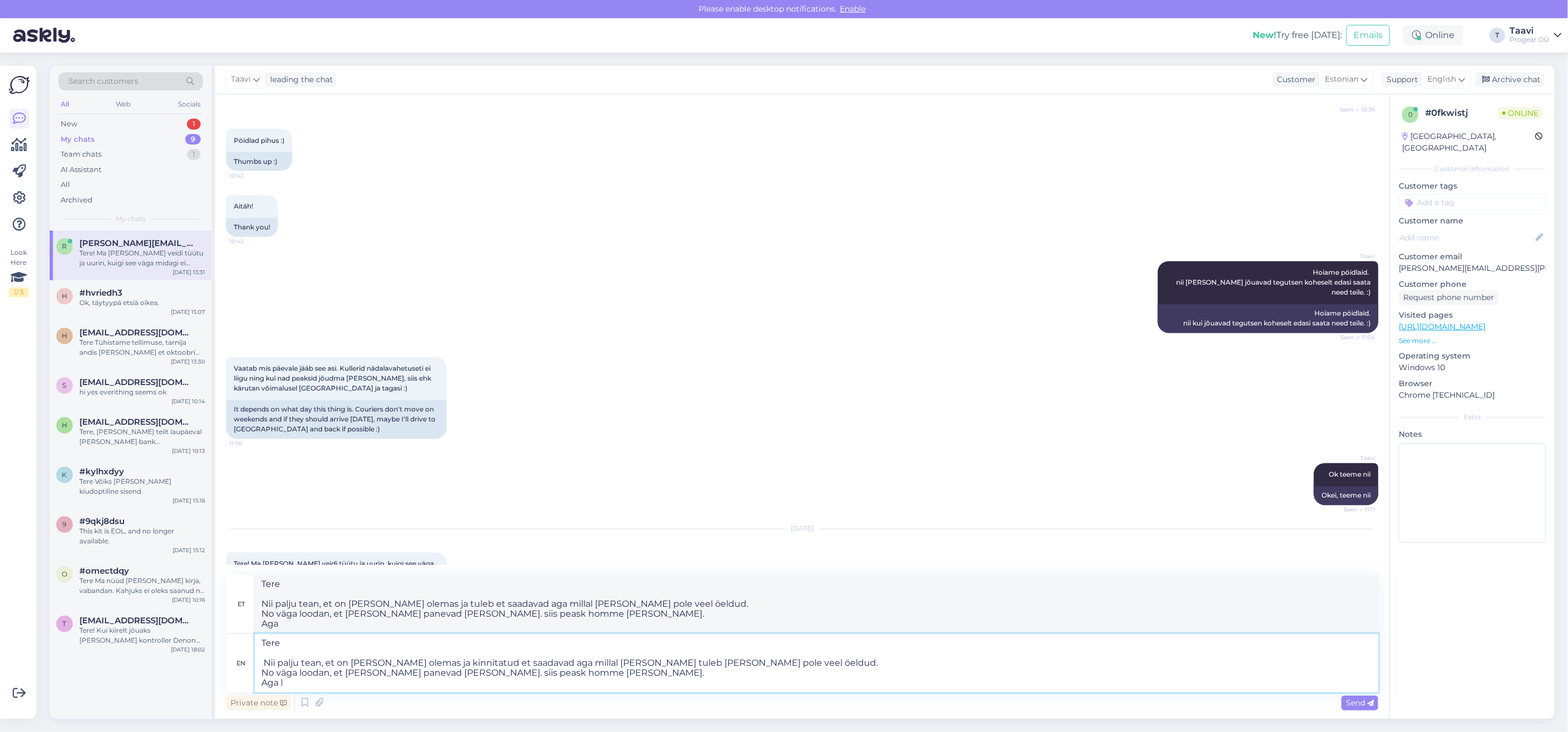
type textarea "Tere Nii palju tean, et on [PERSON_NAME] olemas ja tuleb et saadavad aga millal…"
type textarea "Tere Nii palju tean, et on [PERSON_NAME] olemas ja kinnitatud et saadavad aga m…"
type textarea "Tere Nii palju tean, et on [PERSON_NAME] olemas ja tuleb et saadavad aga millal…"
type textarea "Tere Nii palju tean, et on [PERSON_NAME] olemas ja kinnitatud et saadavad aga m…"
type textarea "Tere Nii palju tean, et on [PERSON_NAME] olemas ja tuleb et saadavad aga millal…"
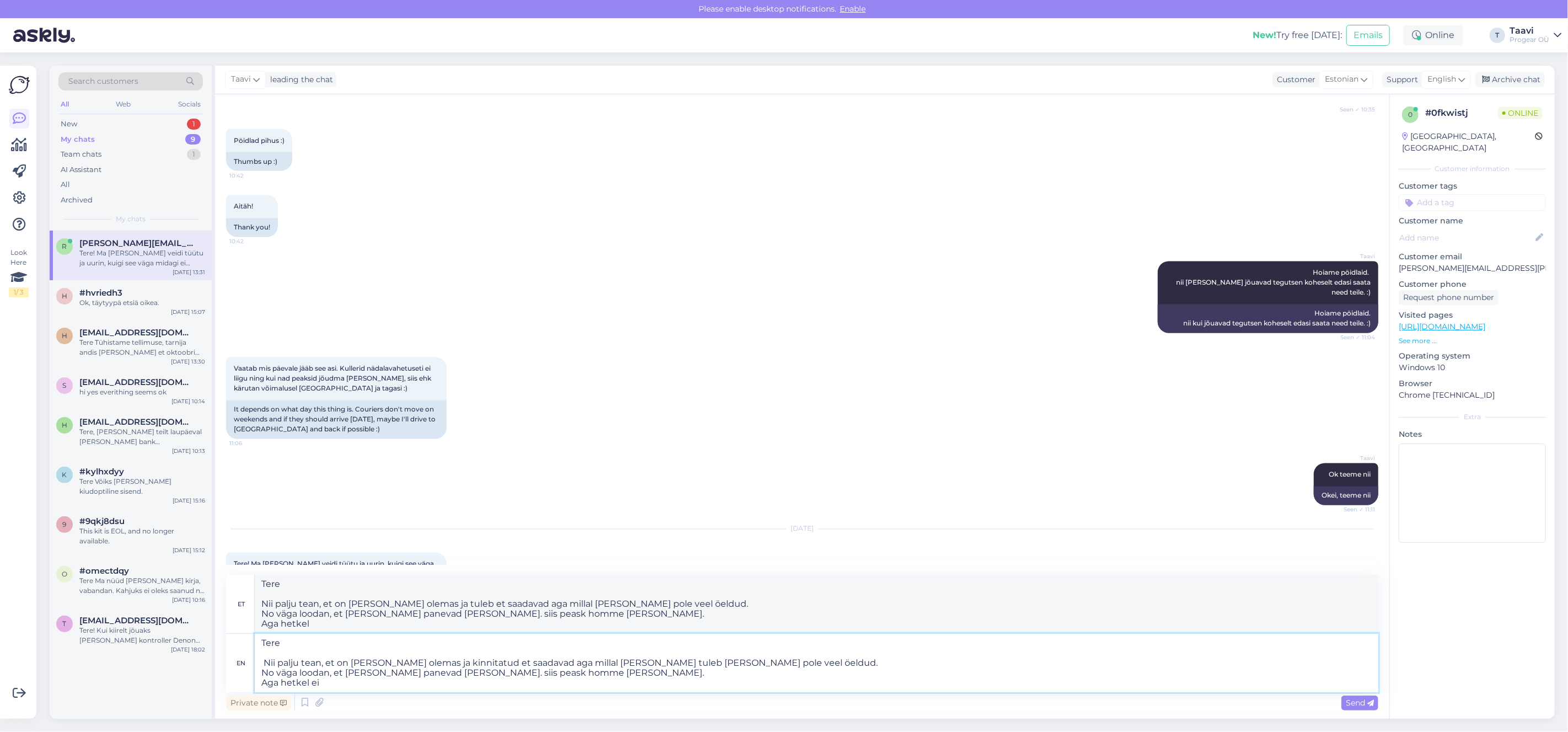
type textarea "Tere Nii palju tean, et on [PERSON_NAME] olemas ja kinnitatud et saadavad aga m…"
type textarea "Tere Nii palju tean, et on [PERSON_NAME] olemas ja tuleb et saadavad aga millal…"
type textarea "Tere Nii palju tean, et on [PERSON_NAME] olemas ja kinnitatud et saadavad aga m…"
type textarea "Tere Nii palju tean, et on [PERSON_NAME] olemas ja tuleb et saadavad aga millal…"
type textarea "Tere Nii palju tean, et on [PERSON_NAME] olemas ja kinnitatud et saadavad aga m…"
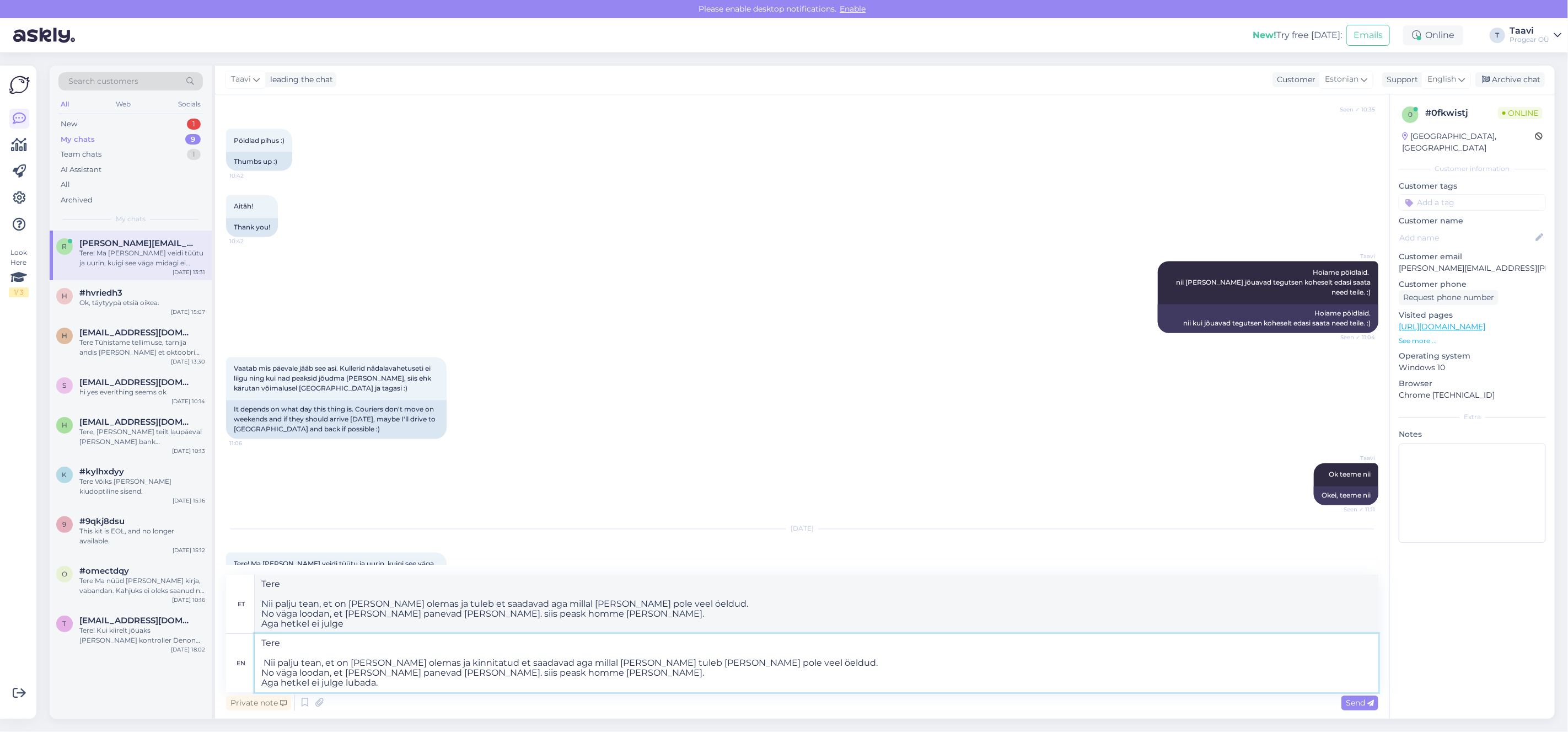
type textarea "Tere Nii palju tean, et on [PERSON_NAME] olemas ja tuleb et saadavad aga millal…"
type textarea "Tere Nii palju tean, et on [PERSON_NAME] olemas ja kinnitatud et saadavad aga m…"
type textarea "Tere Nii palju tean, et on [PERSON_NAME] olemas ja tuleb et saadavad aga millal…"
type textarea "Tere Nii palju tean, et on [PERSON_NAME] olemas ja kinnitatud et saadavad aga m…"
type textarea "Tere Nii palju tean, et on [PERSON_NAME] olemas ja tuleb et saadavad aga millal…"
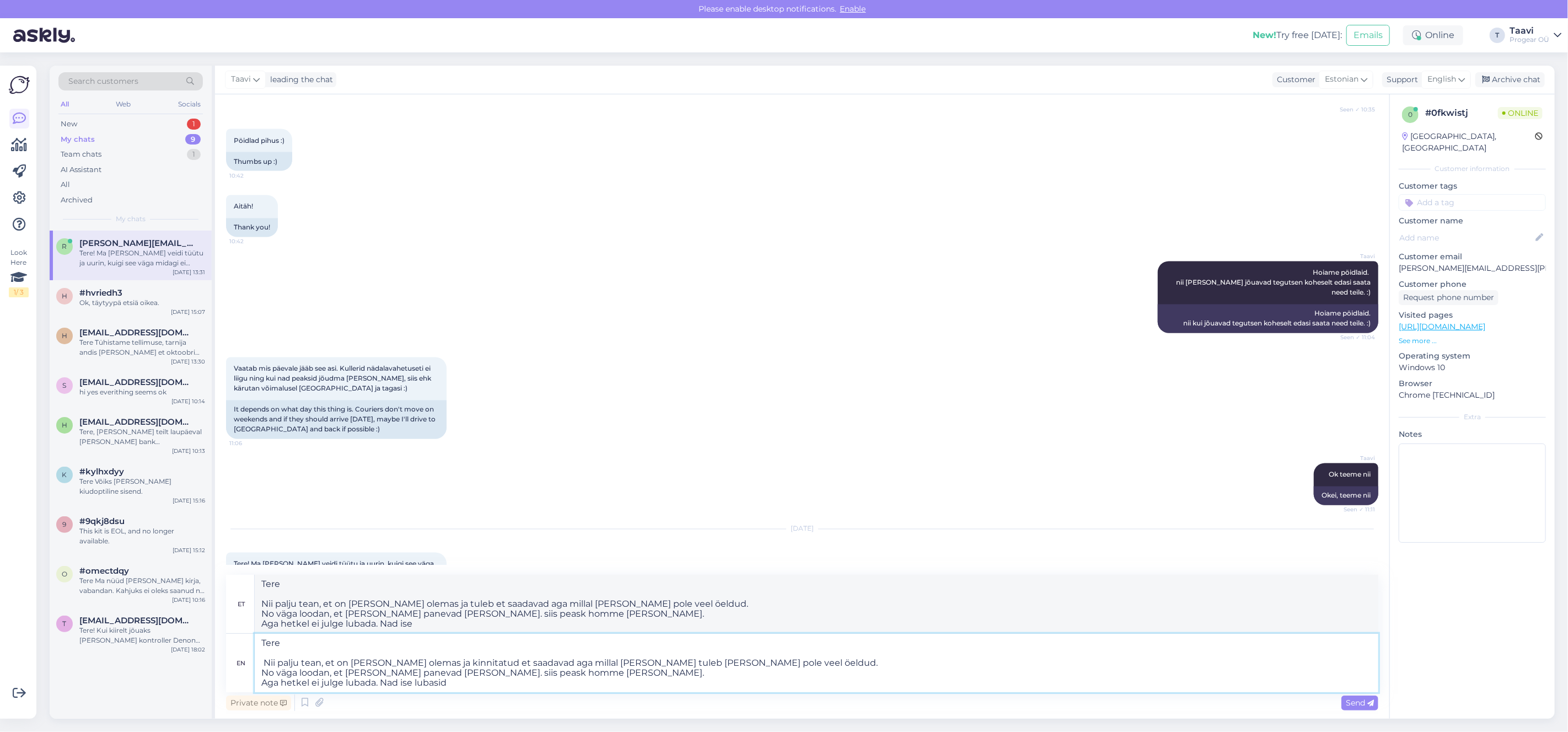
type textarea "Tere Nii palju tean, et on [PERSON_NAME] olemas ja kinnitatud et saadavad aga m…"
type textarea "Tere Nii palju tean, et on [PERSON_NAME] olemas ja tuleb et saadavad aga millal…"
type textarea "Tere Nii palju tean, et on [PERSON_NAME] olemas ja kinnitatud et saadavad aga m…"
type textarea "Tere Nii palju tean, et on [PERSON_NAME] olemas ja tuleb et saadavad aga millal…"
type textarea "Tere Nii palju tean, et on [PERSON_NAME] olemas ja kinnitatud et saadavad aga m…"
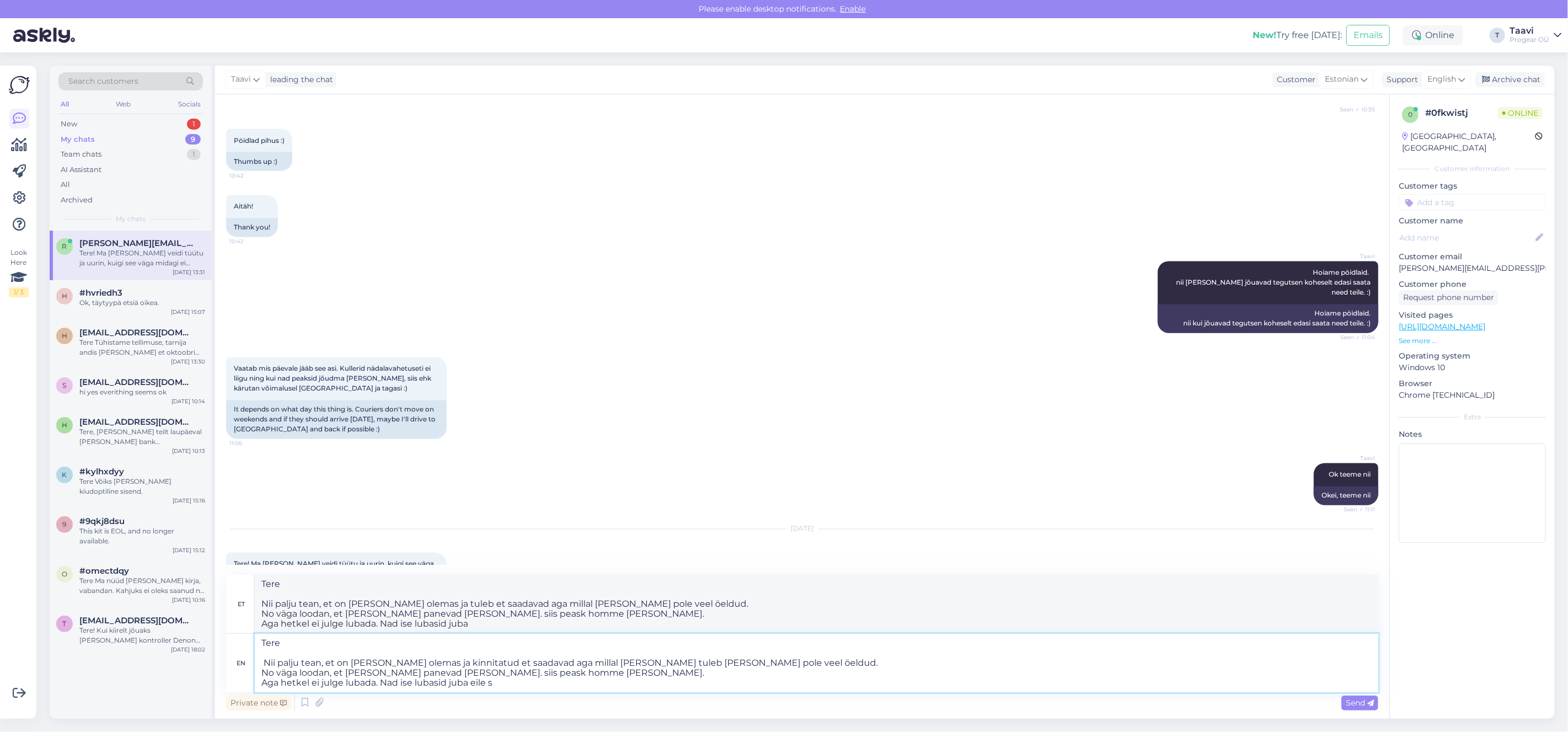
type textarea "Tere Nii palju tean, et on [PERSON_NAME] olemas ja tuleb et saadavad aga millal…"
type textarea "Tere Nii palju tean, et on [PERSON_NAME] olemas ja kinnitatud et saadavad aga m…"
type textarea "Tere Nii palju tean, et on [PERSON_NAME] olemas ja tuleb et saadavad aga millal…"
type textarea "Tere Nii palju tean, et on [PERSON_NAME] olemas ja kinnitatud et saadavad aga m…"
type textarea "Tere Nii palju tean, et on [PERSON_NAME] olemas ja tuleb et saadavad aga millal…"
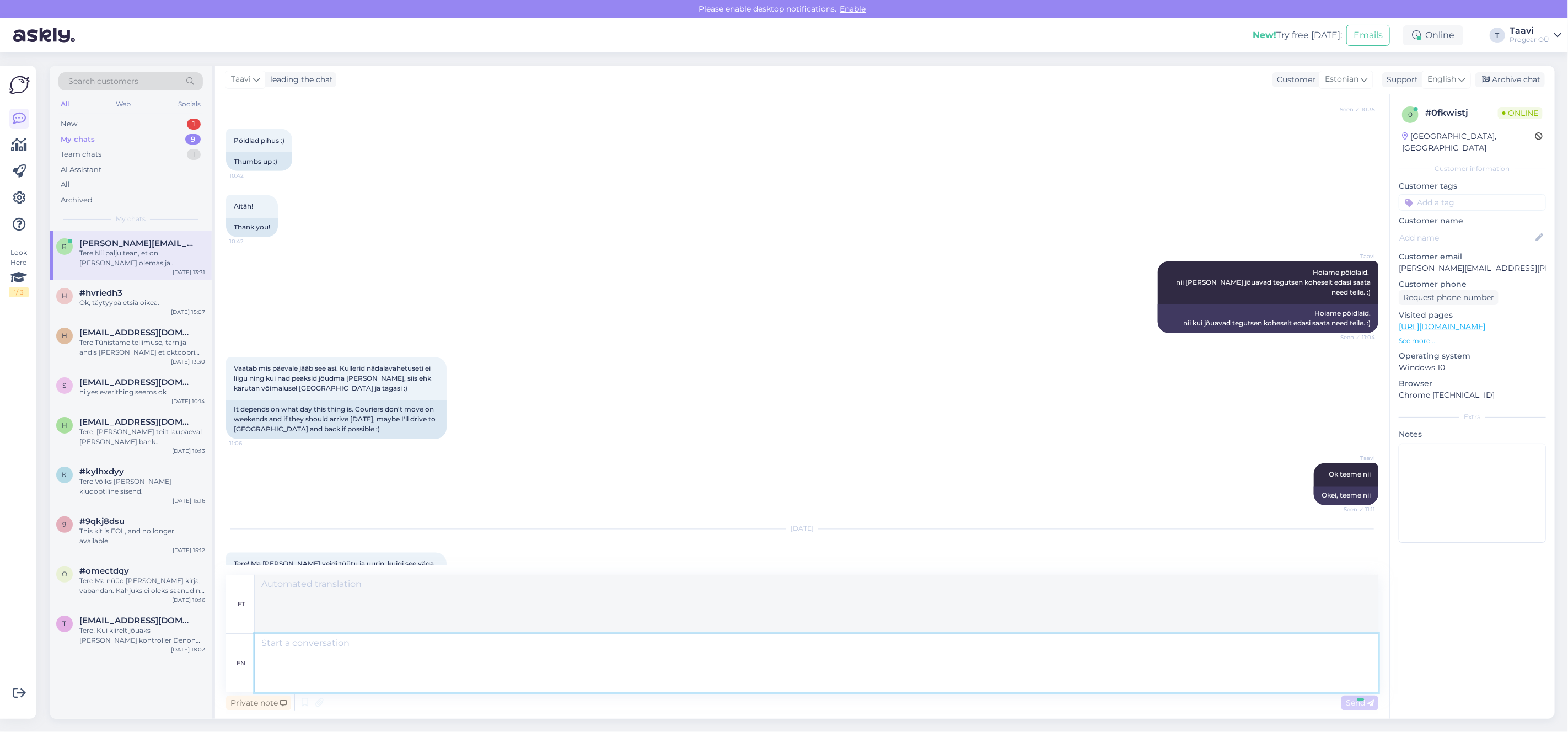
scroll to position [1857, 0]
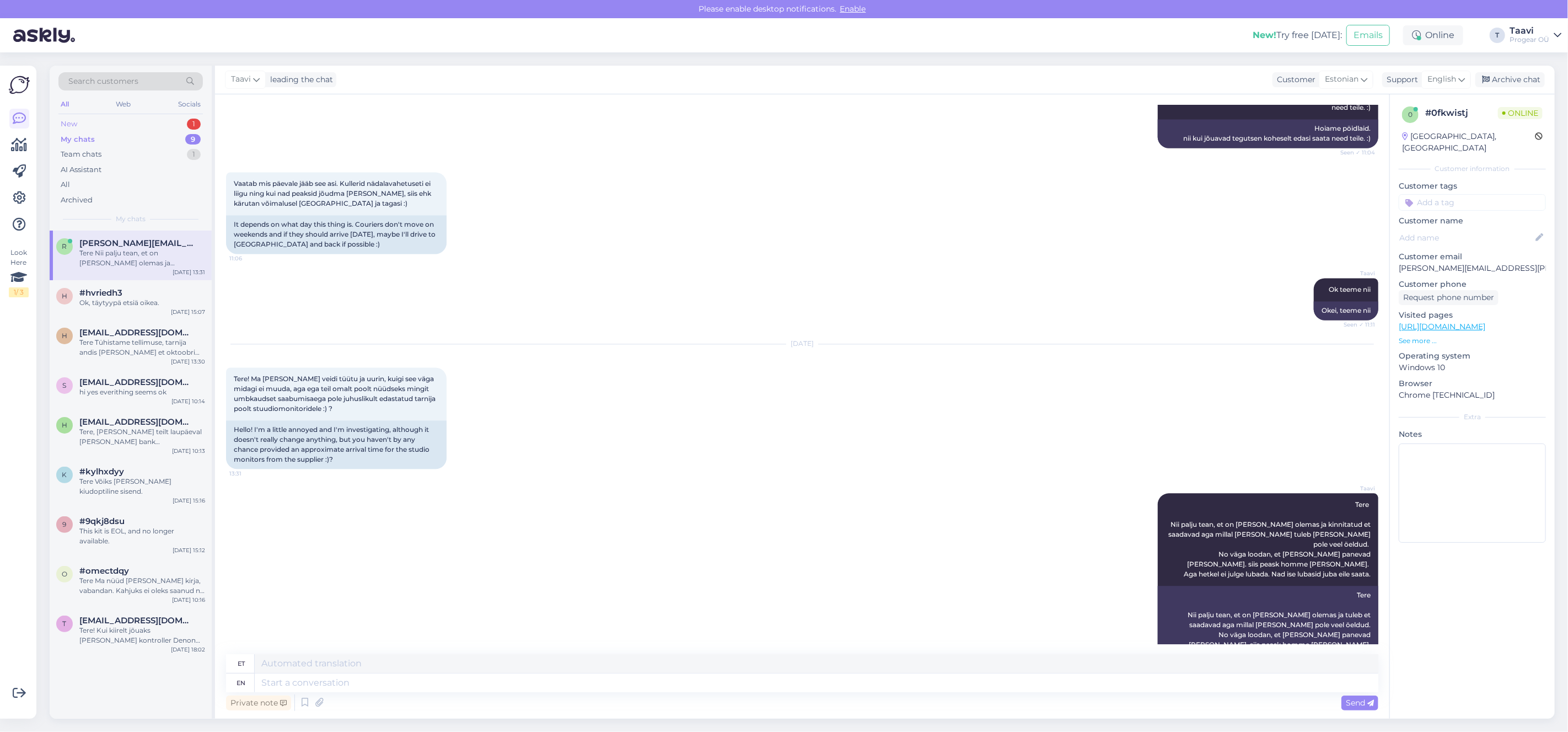
click at [80, 127] on div "New 1" at bounding box center [131, 124] width 145 height 15
